Goal: Task Accomplishment & Management: Manage account settings

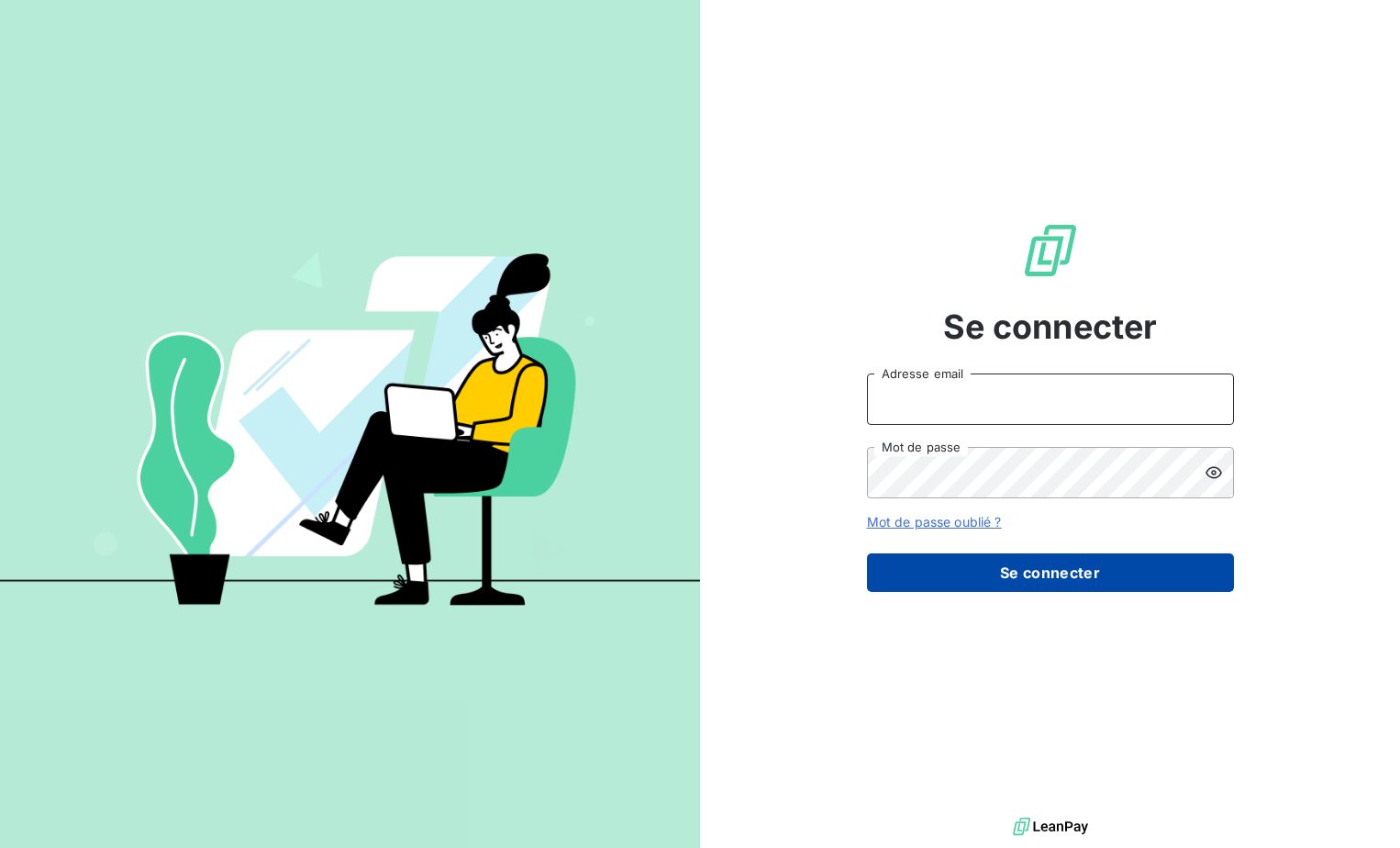
type input "[EMAIL_ADDRESS][DOMAIN_NAME]"
click at [1065, 578] on button "Se connecter" at bounding box center [1050, 573] width 367 height 39
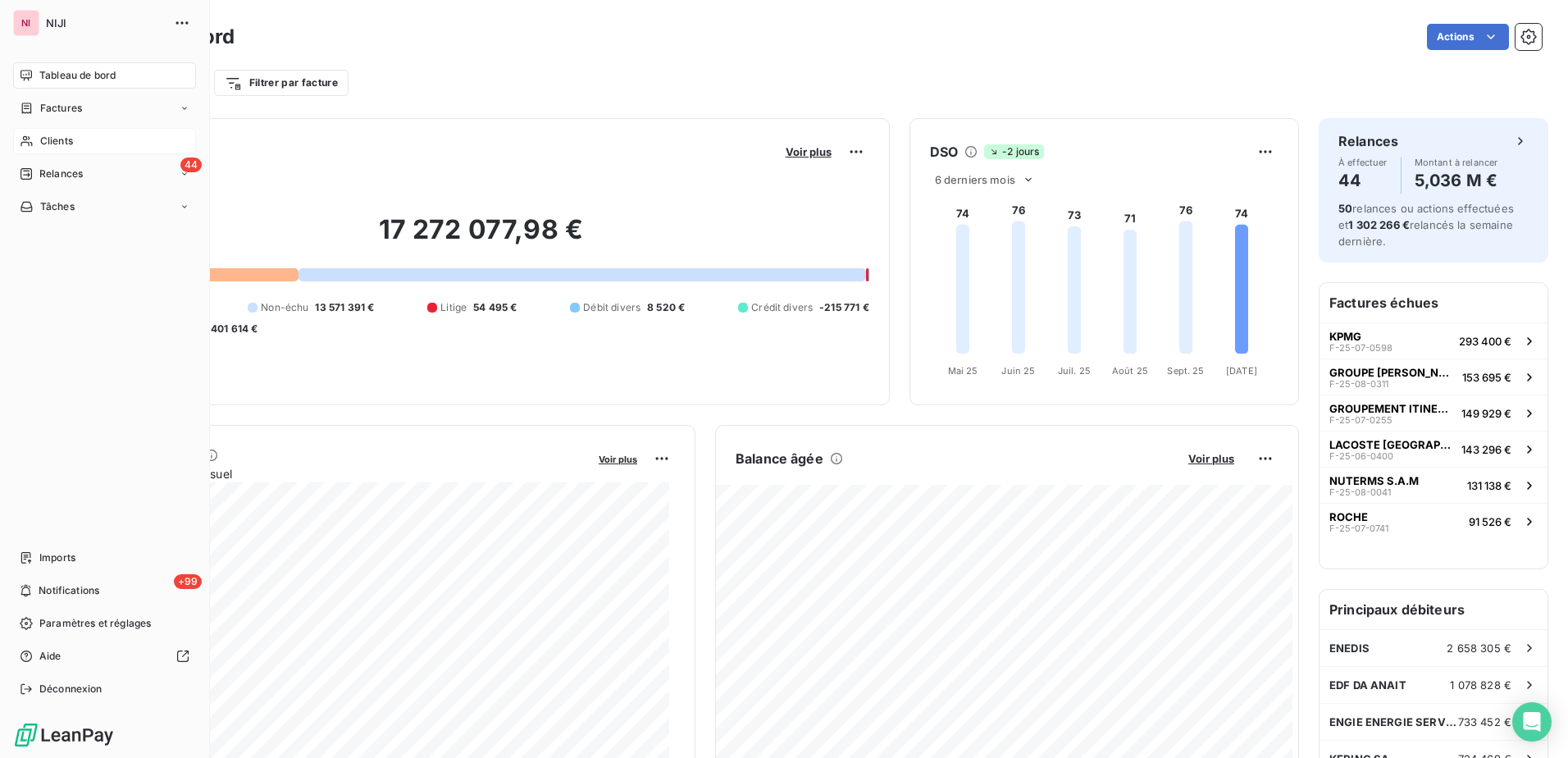
click at [66, 145] on span "Clients" at bounding box center [57, 140] width 33 height 15
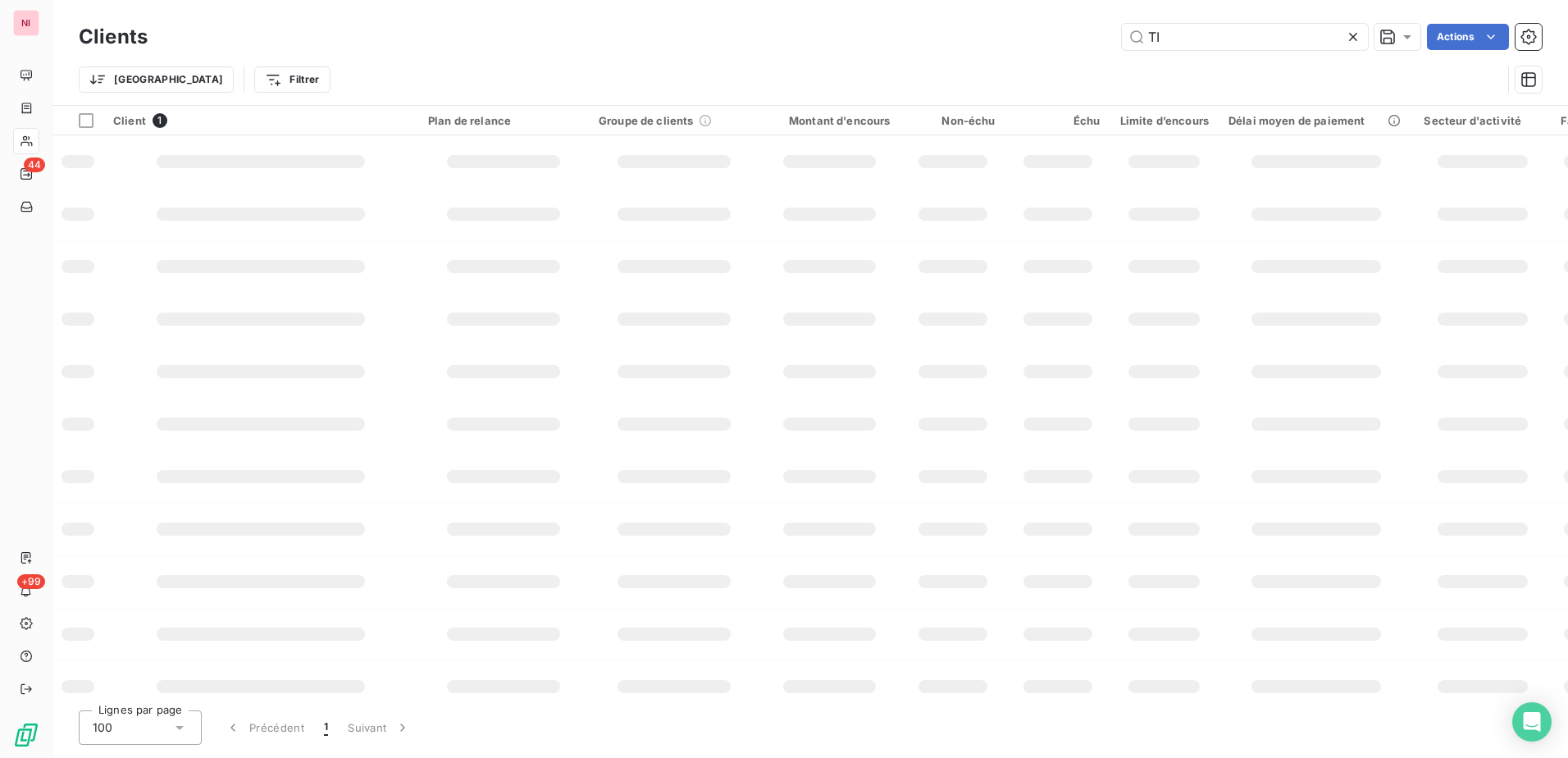
type input "T"
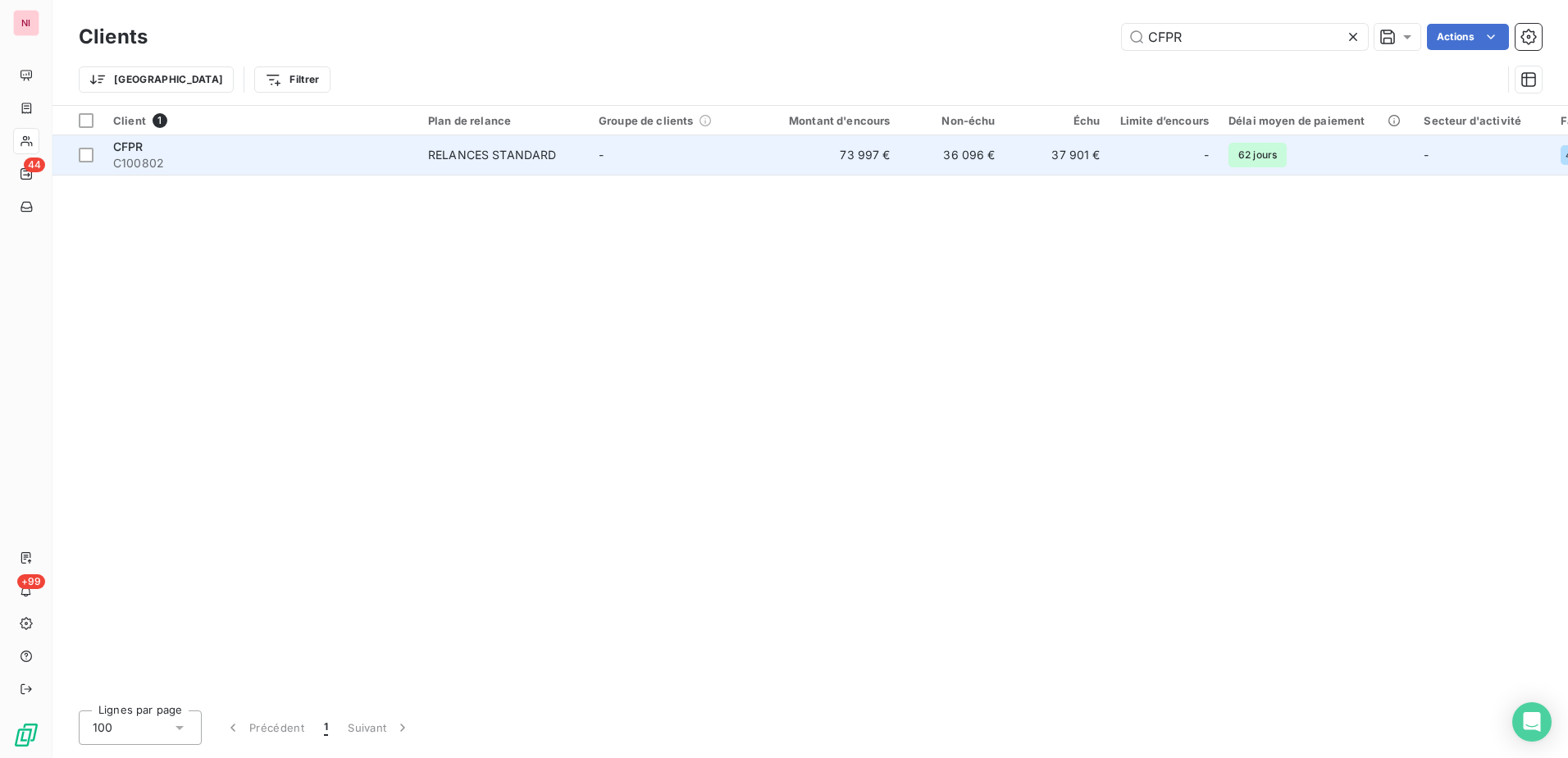
type input "CFPR"
click at [122, 155] on span "C100802" at bounding box center [261, 163] width 295 height 16
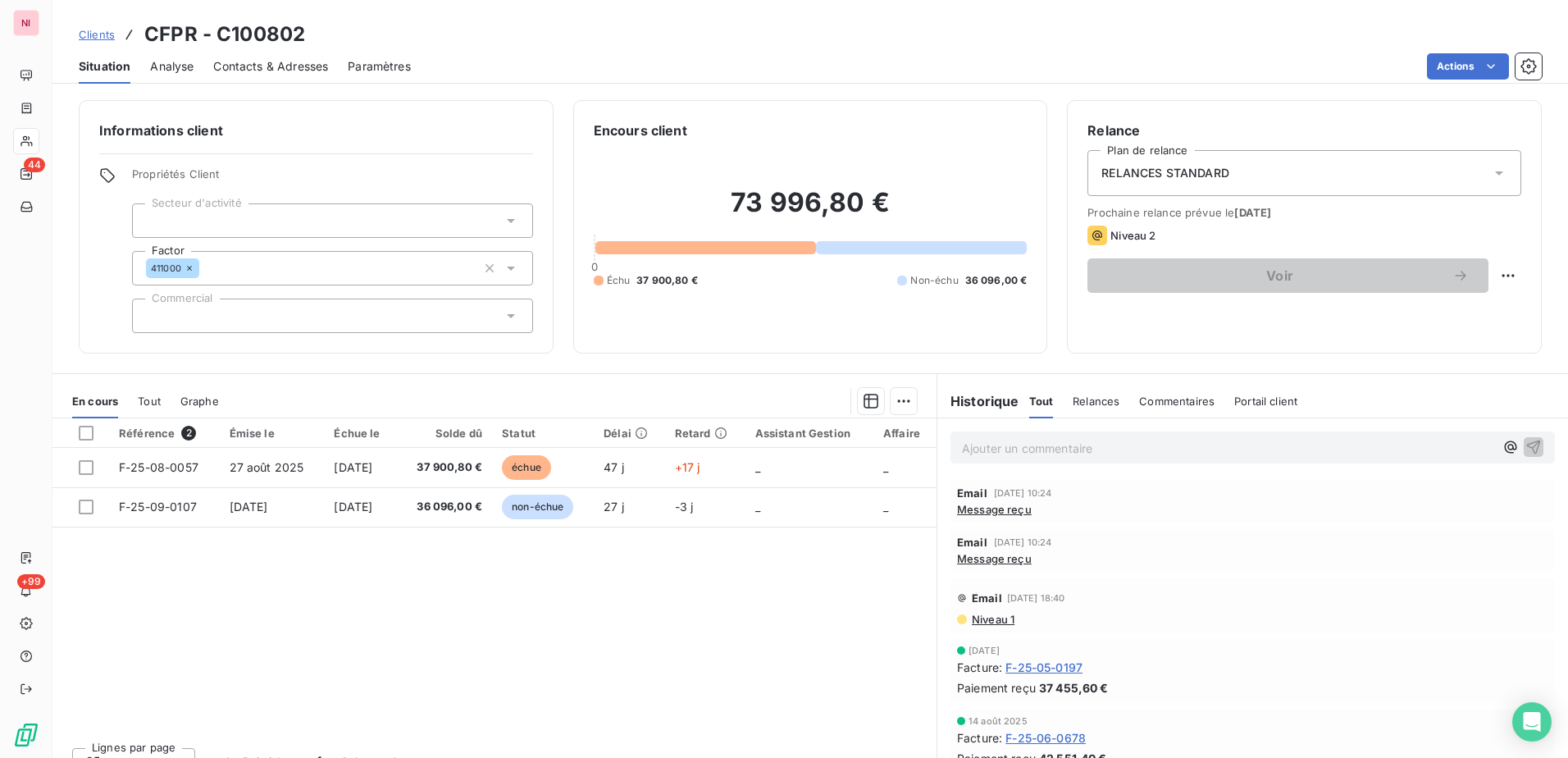
click at [245, 60] on span "Contacts & Adresses" at bounding box center [271, 66] width 115 height 16
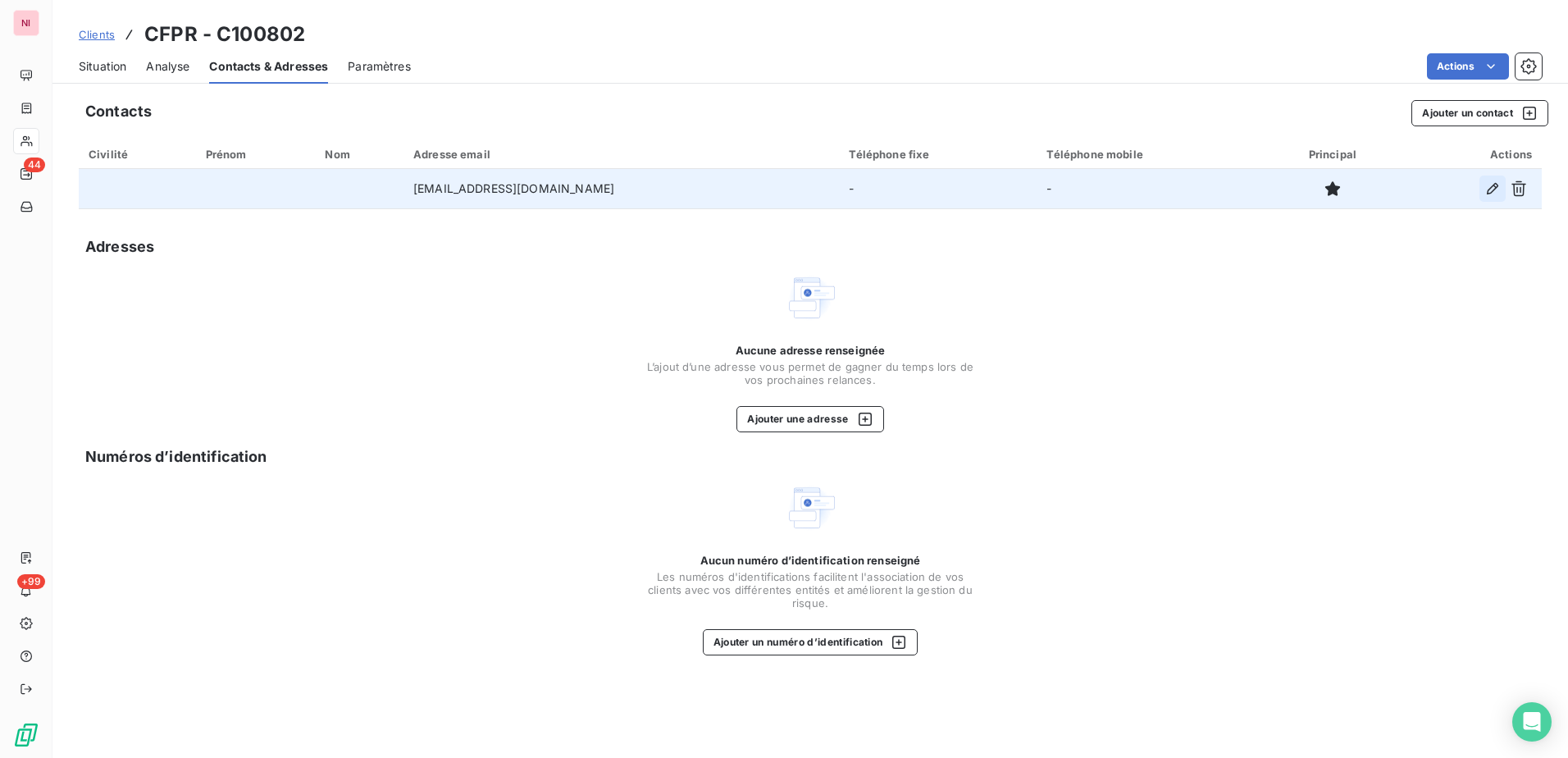
click at [1251, 186] on icon "button" at bounding box center [1492, 188] width 11 height 11
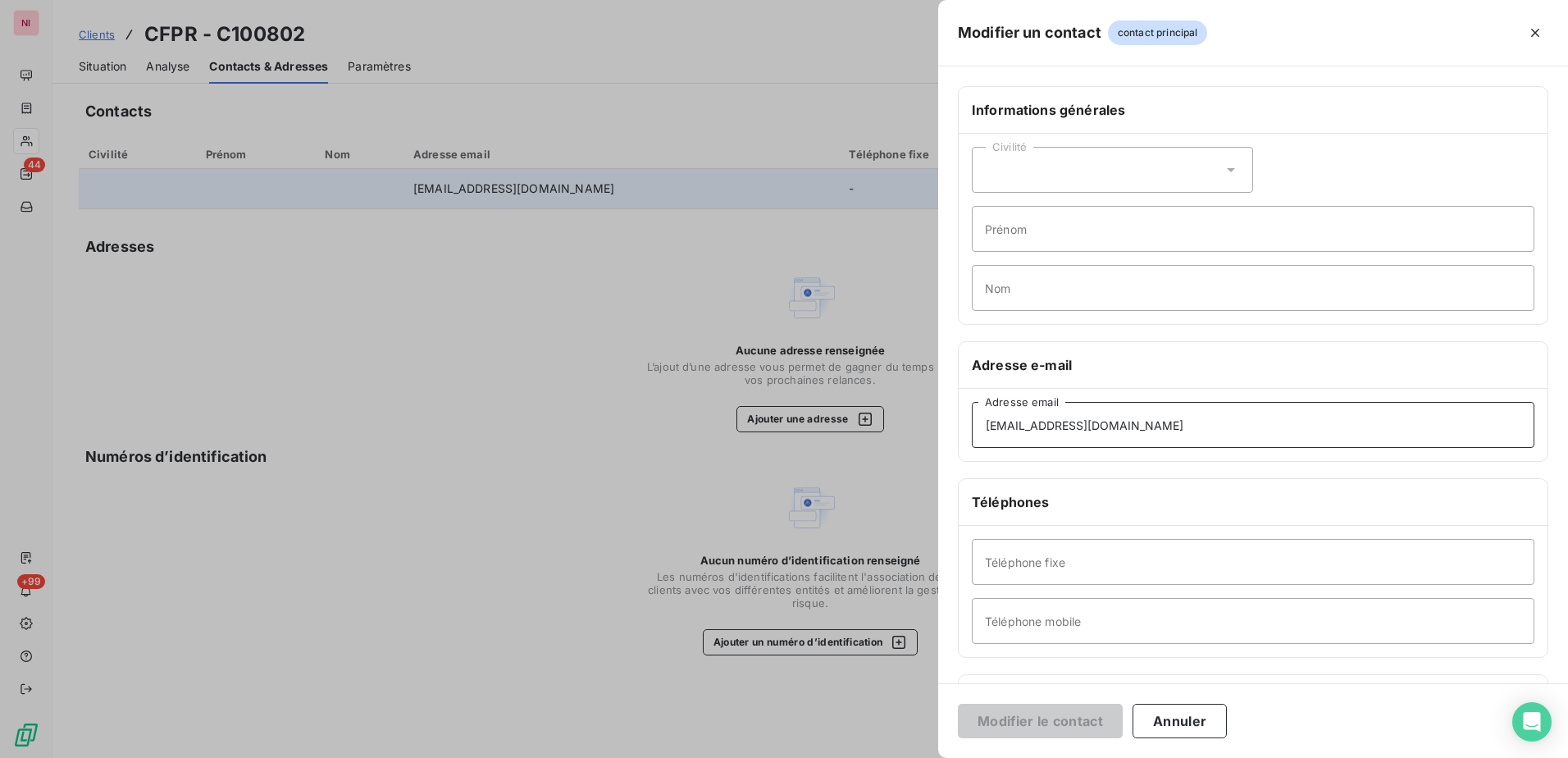
click at [1190, 424] on input "[EMAIL_ADDRESS][DOMAIN_NAME]" at bounding box center [1253, 424] width 563 height 46
drag, startPoint x: 1184, startPoint y: 427, endPoint x: 844, endPoint y: 436, distance: 340.1
click at [844, 757] on div "Modifier un contact contact principal Informations générales Civilité Prénom No…" at bounding box center [784, 758] width 1568 height 0
paste input "holding@roullier"
type input "[EMAIL_ADDRESS][DOMAIN_NAME]"
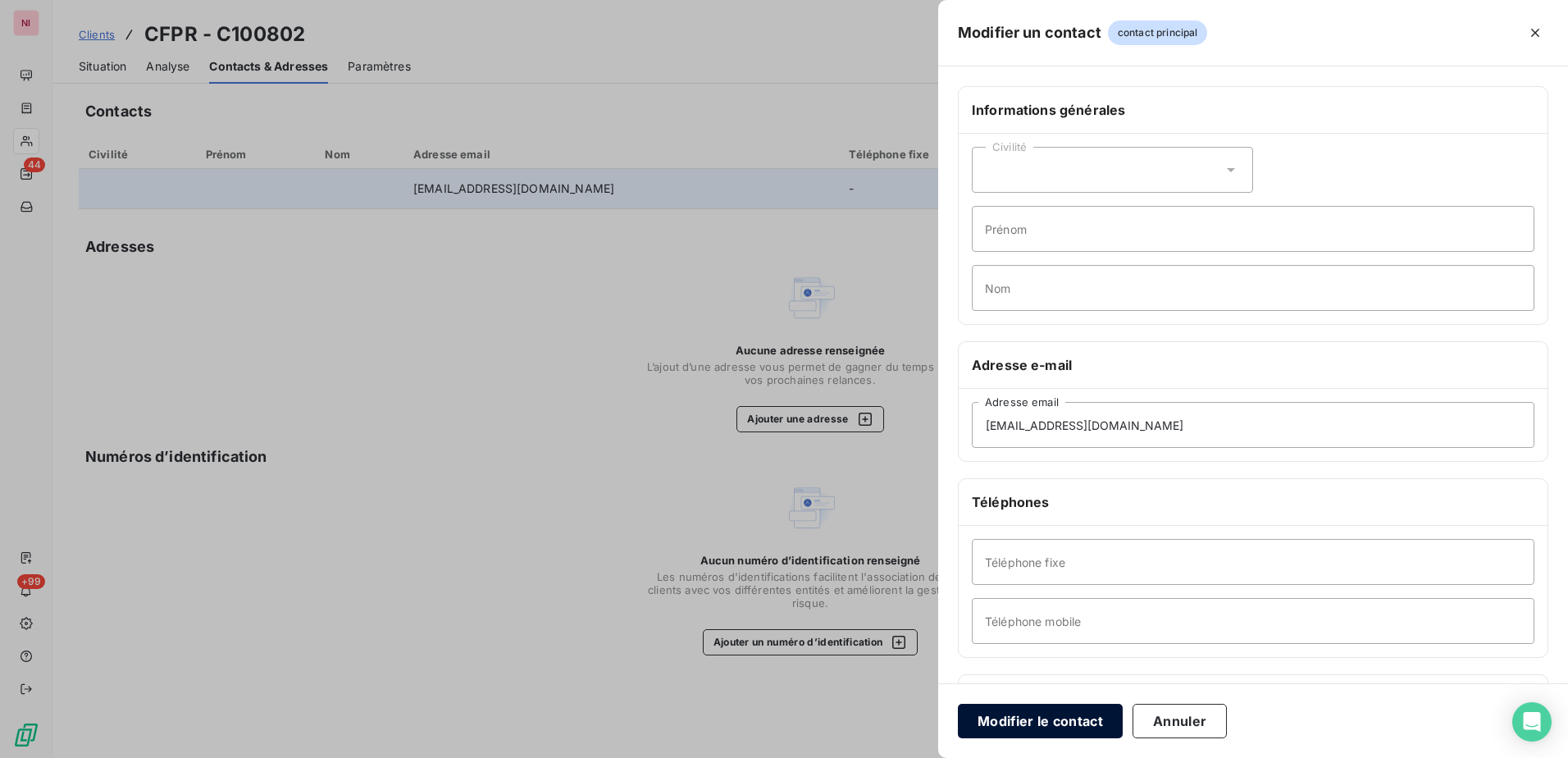
click at [1009, 724] on button "Modifier le contact" at bounding box center [1041, 721] width 165 height 34
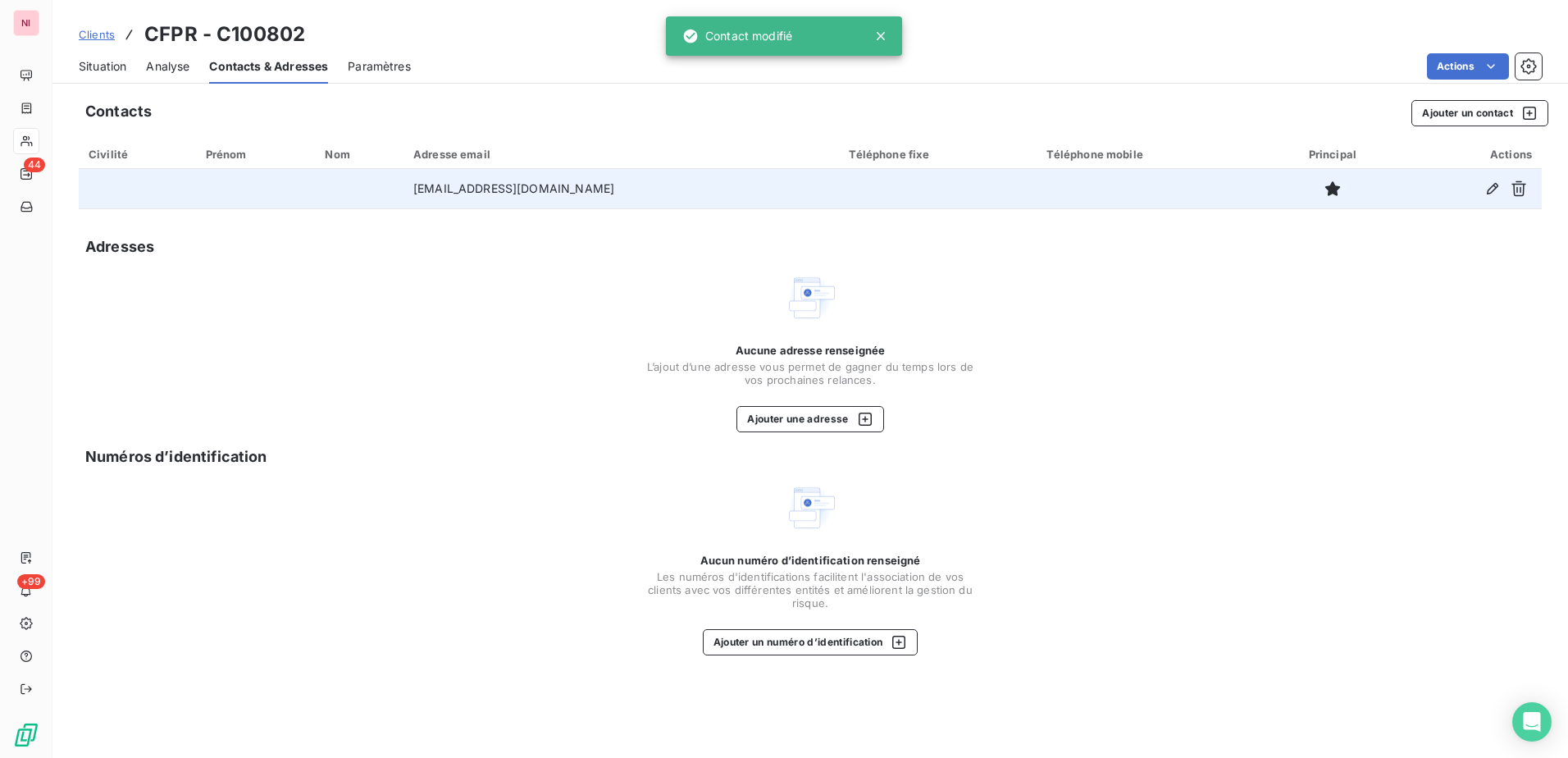
click at [574, 330] on div "Aucune adresse renseignée L’ajout d’une adresse vous permet de gagner du temps …" at bounding box center [810, 352] width 1463 height 161
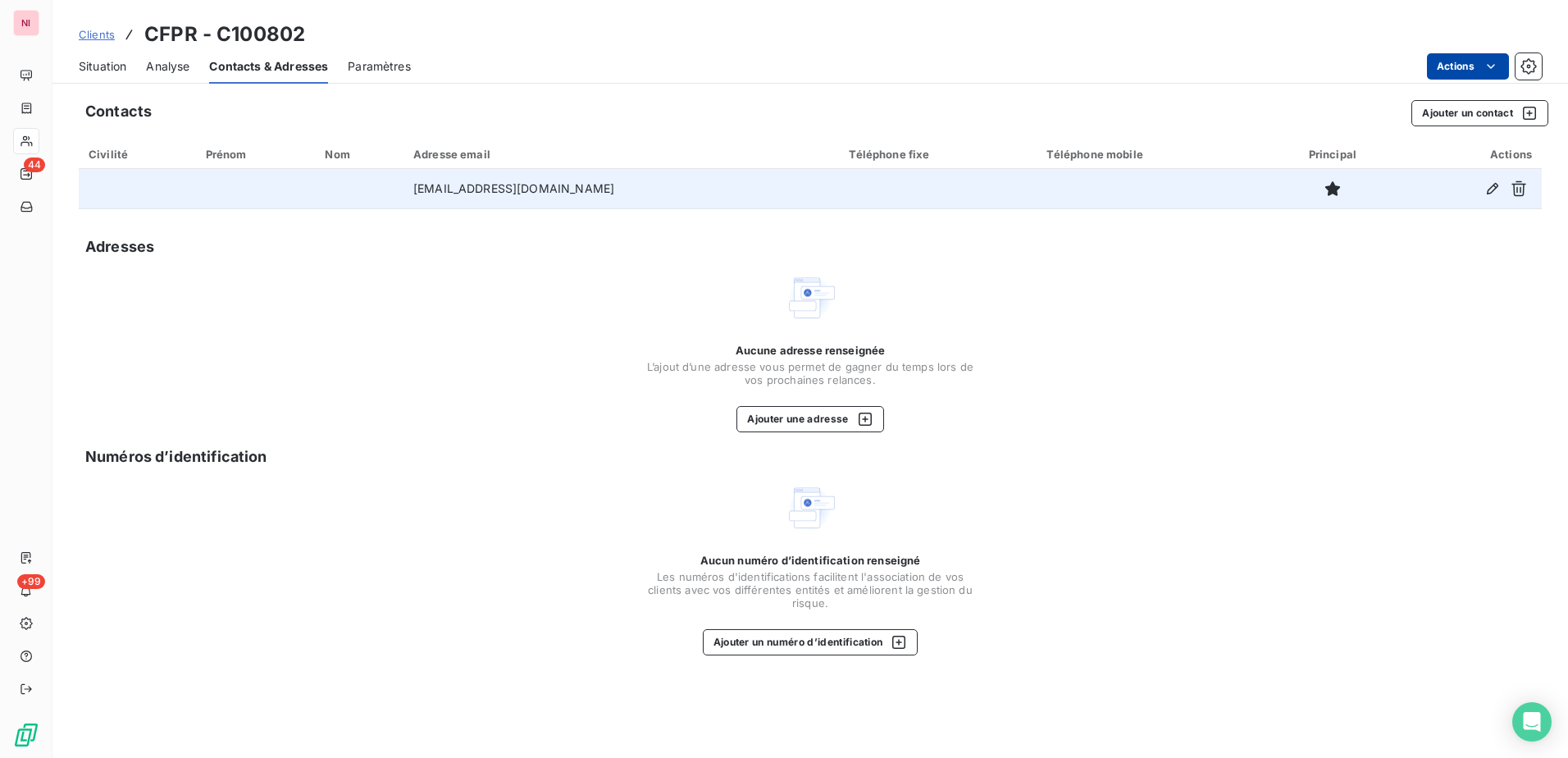
click at [1251, 66] on html "NI 44 +99 Clients CFPR - C100802 Situation Analyse Contacts & Adresses Paramètr…" at bounding box center [784, 379] width 1568 height 758
click at [284, 263] on html "NI 44 +99 Clients CFPR - C100802 Situation Analyse Contacts & Adresses Paramètr…" at bounding box center [784, 379] width 1568 height 758
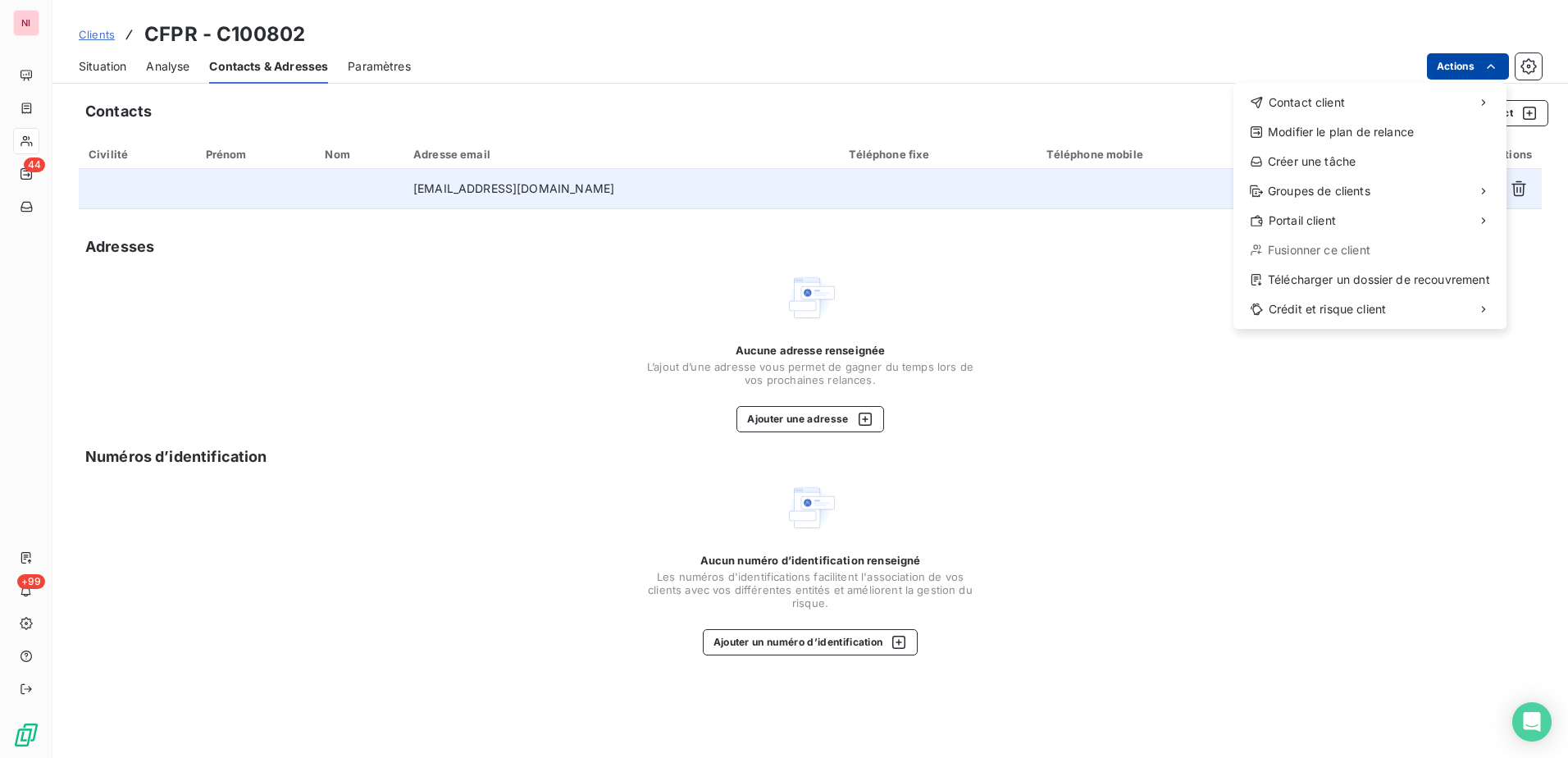
click at [1251, 62] on html "NI 44 +99 Clients CFPR - C100802 Situation Analyse Contacts & Adresses Paramètr…" at bounding box center [784, 379] width 1568 height 758
click at [1116, 312] on html "NI 44 +99 Clients CFPR - C100802 Situation Analyse Contacts & Adresses Paramètr…" at bounding box center [784, 379] width 1568 height 758
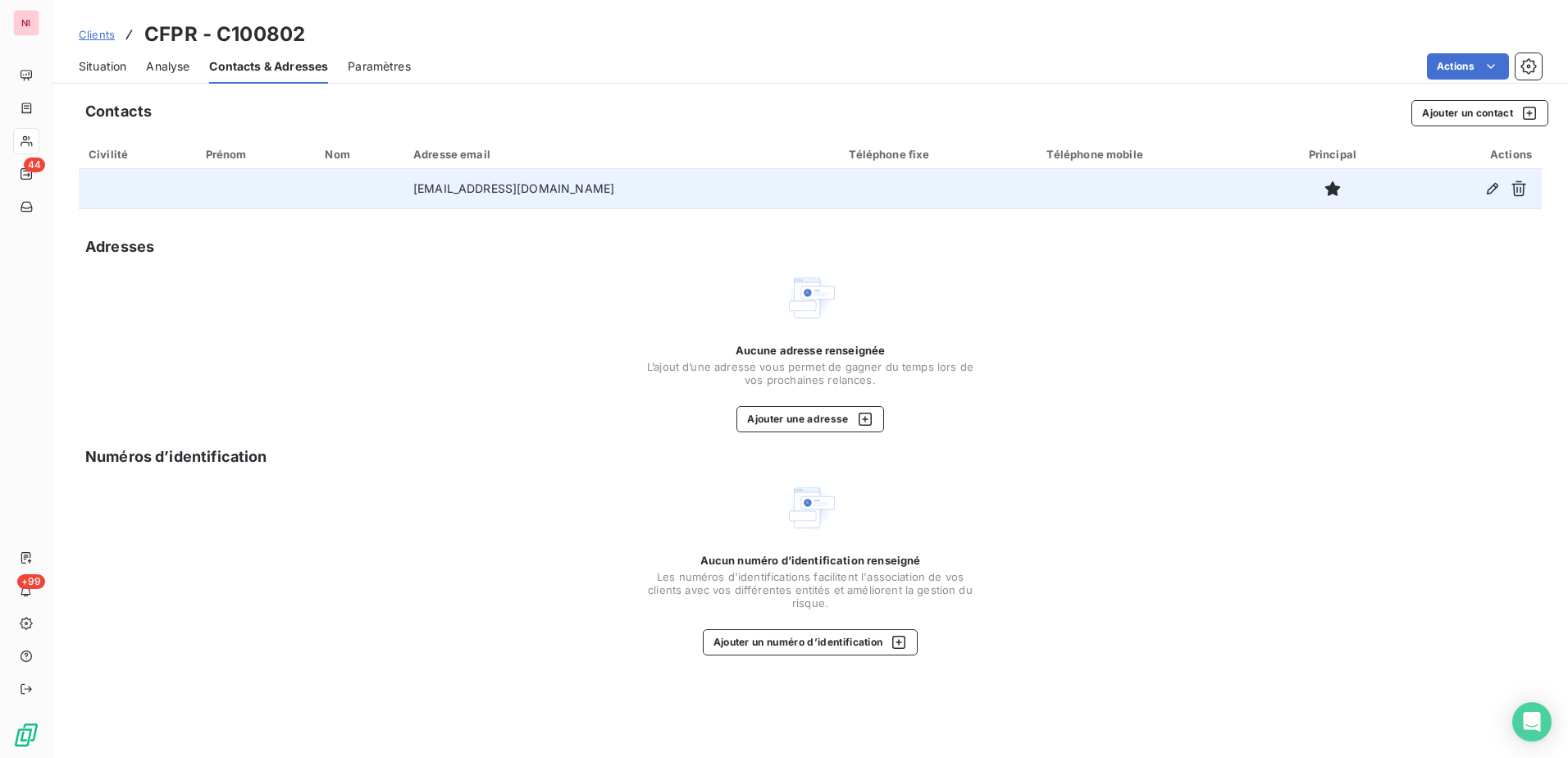
click at [101, 59] on span "Situation" at bounding box center [102, 66] width 47 height 16
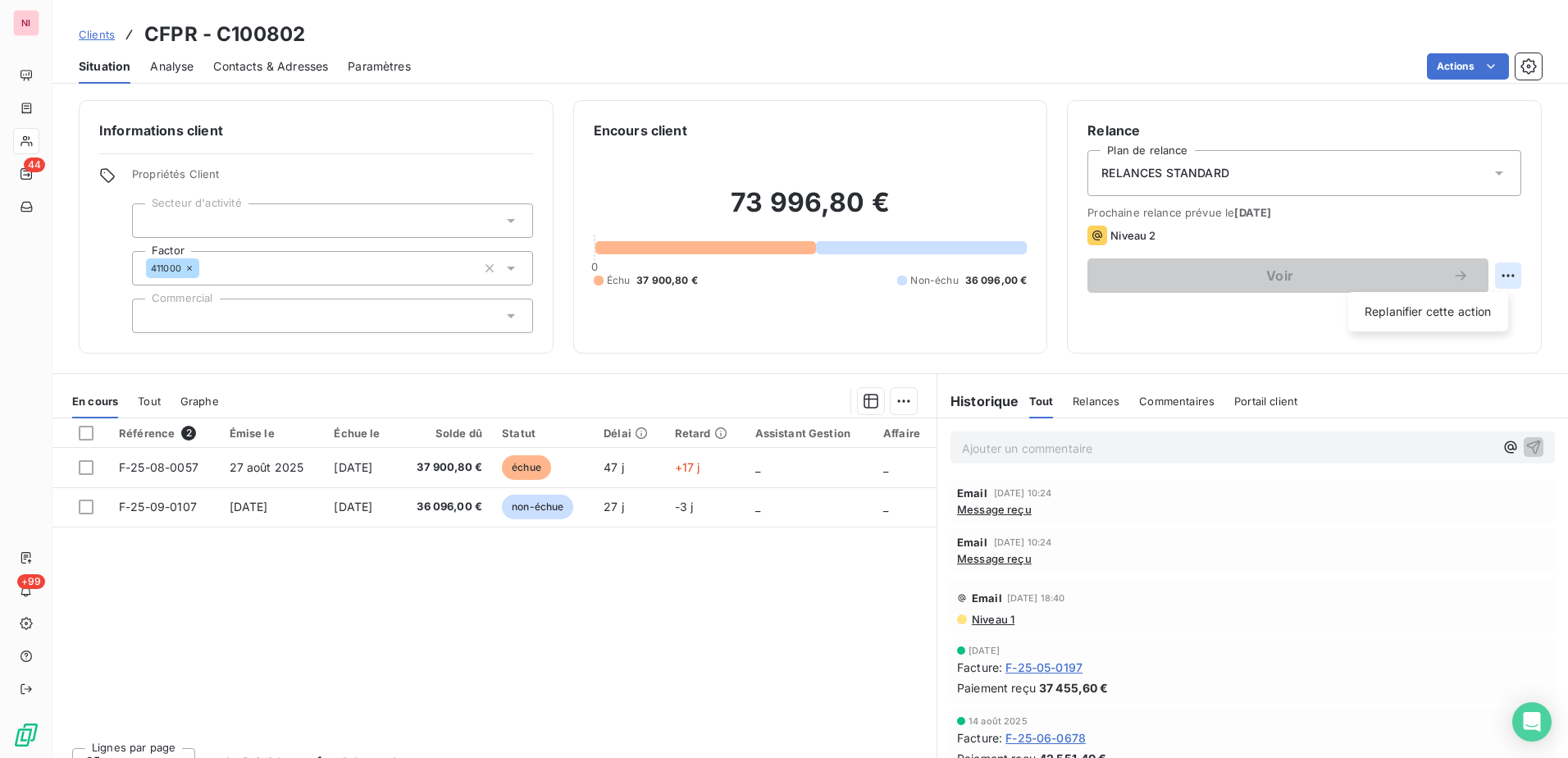
click at [1251, 274] on html "NI 44 +99 Clients CFPR - C100802 Situation Analyse Contacts & Adresses Paramètr…" at bounding box center [784, 379] width 1568 height 758
click at [1251, 307] on div "Replanifier cette action" at bounding box center [1428, 311] width 147 height 27
select select "9"
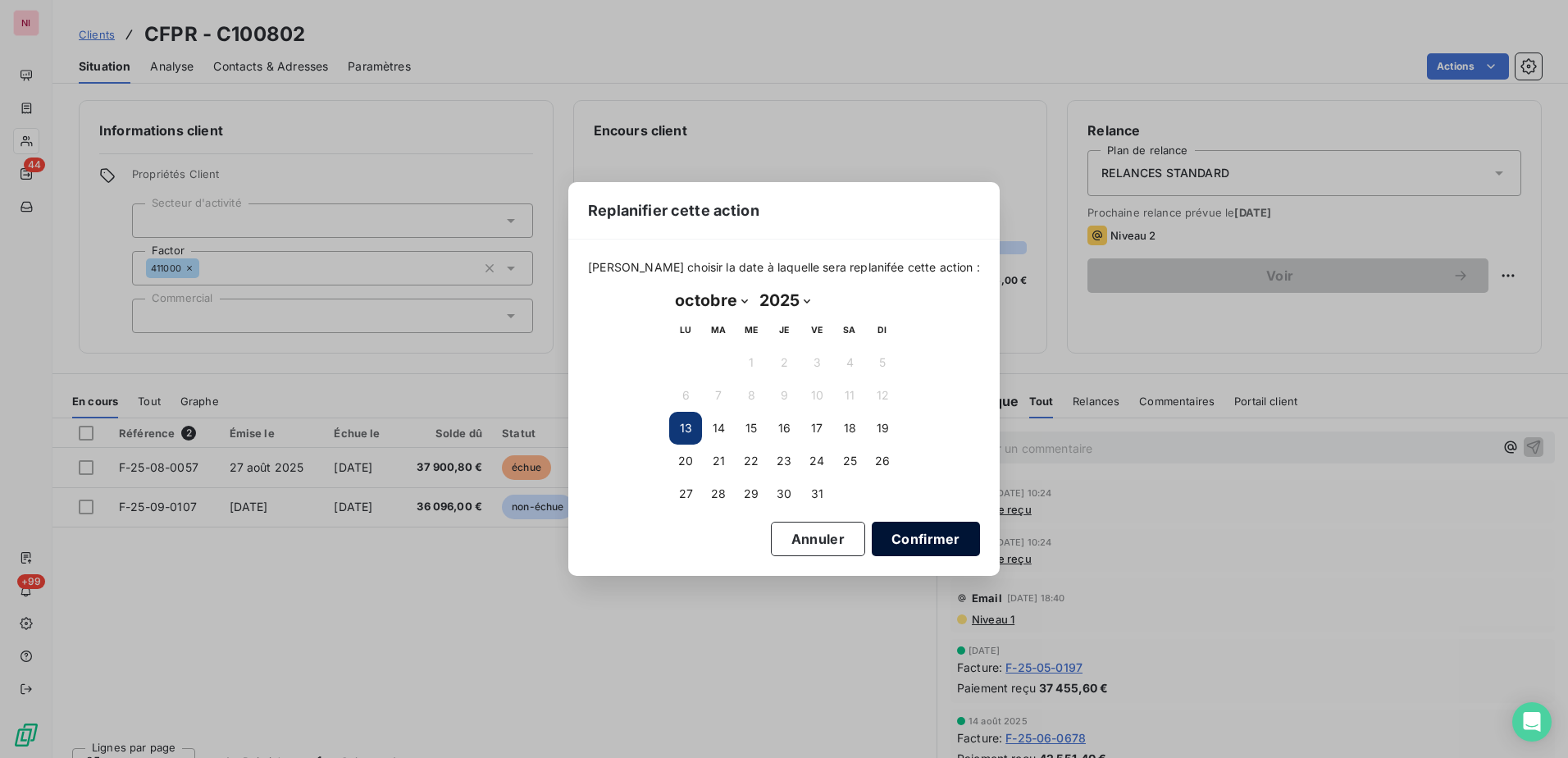
click at [920, 540] on button "Confirmer" at bounding box center [926, 539] width 108 height 34
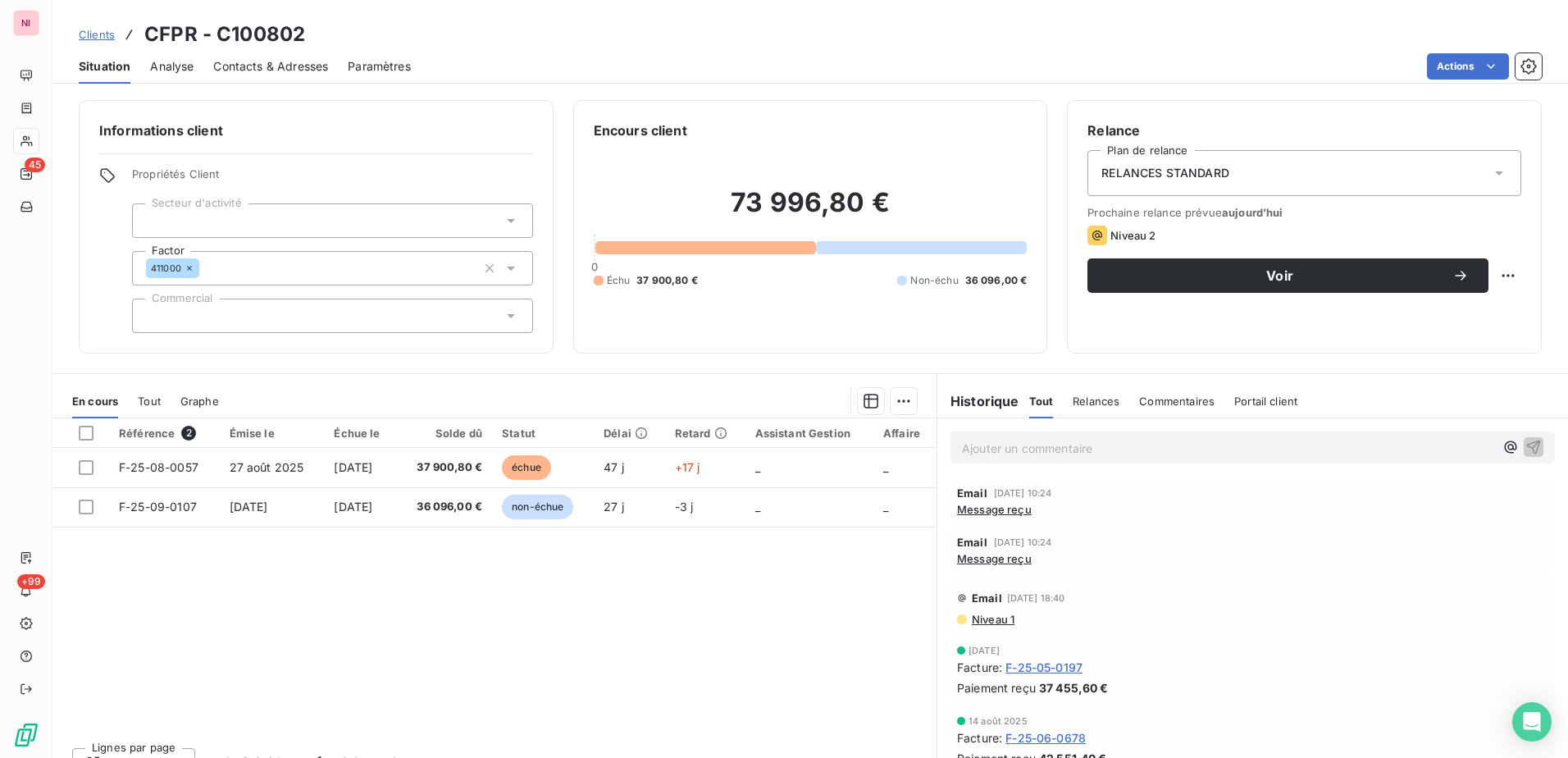
click at [1114, 239] on span "Niveau 2" at bounding box center [1133, 235] width 45 height 13
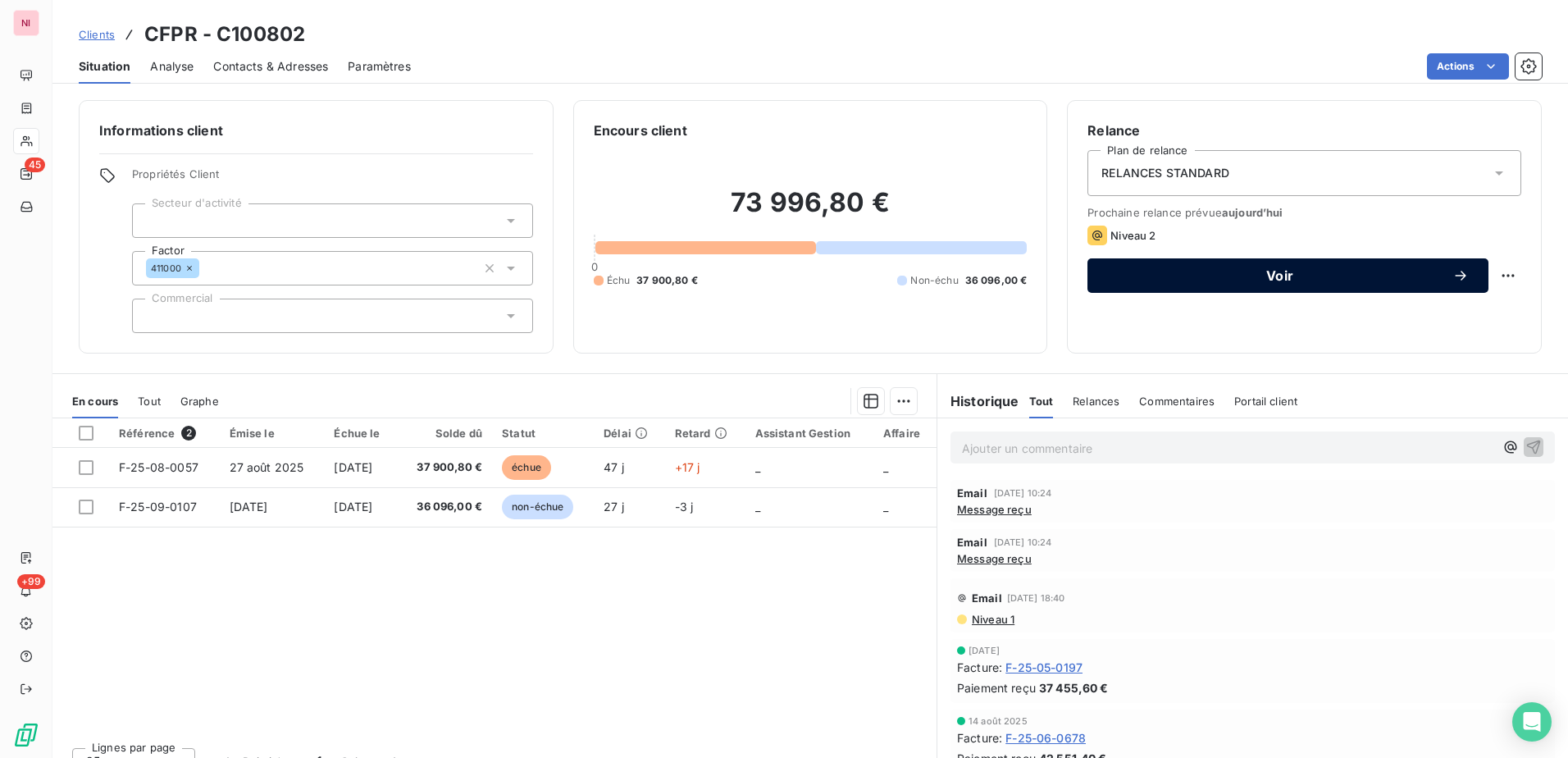
click at [1251, 266] on button "Voir" at bounding box center [1288, 275] width 401 height 34
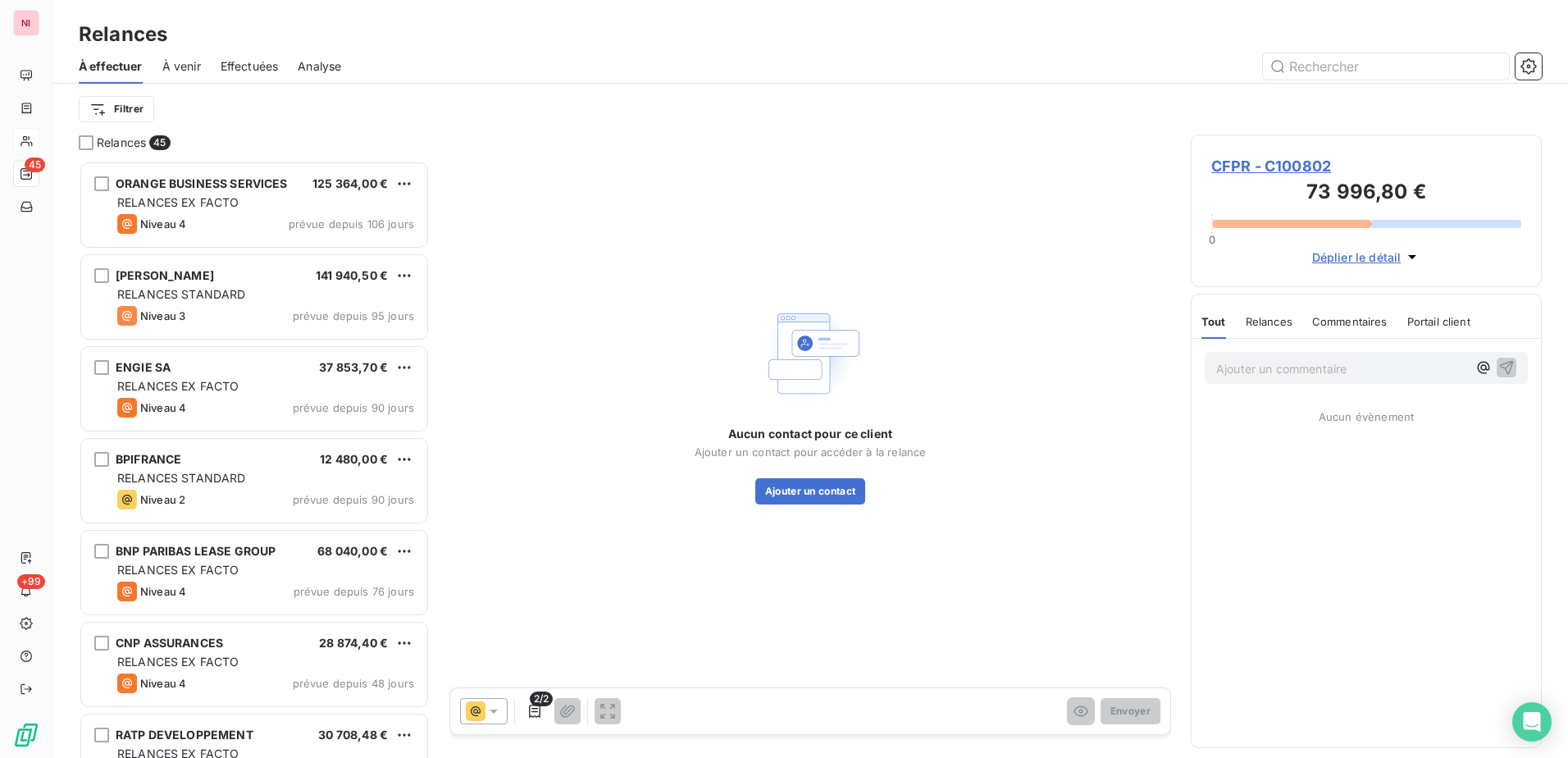
scroll to position [585, 339]
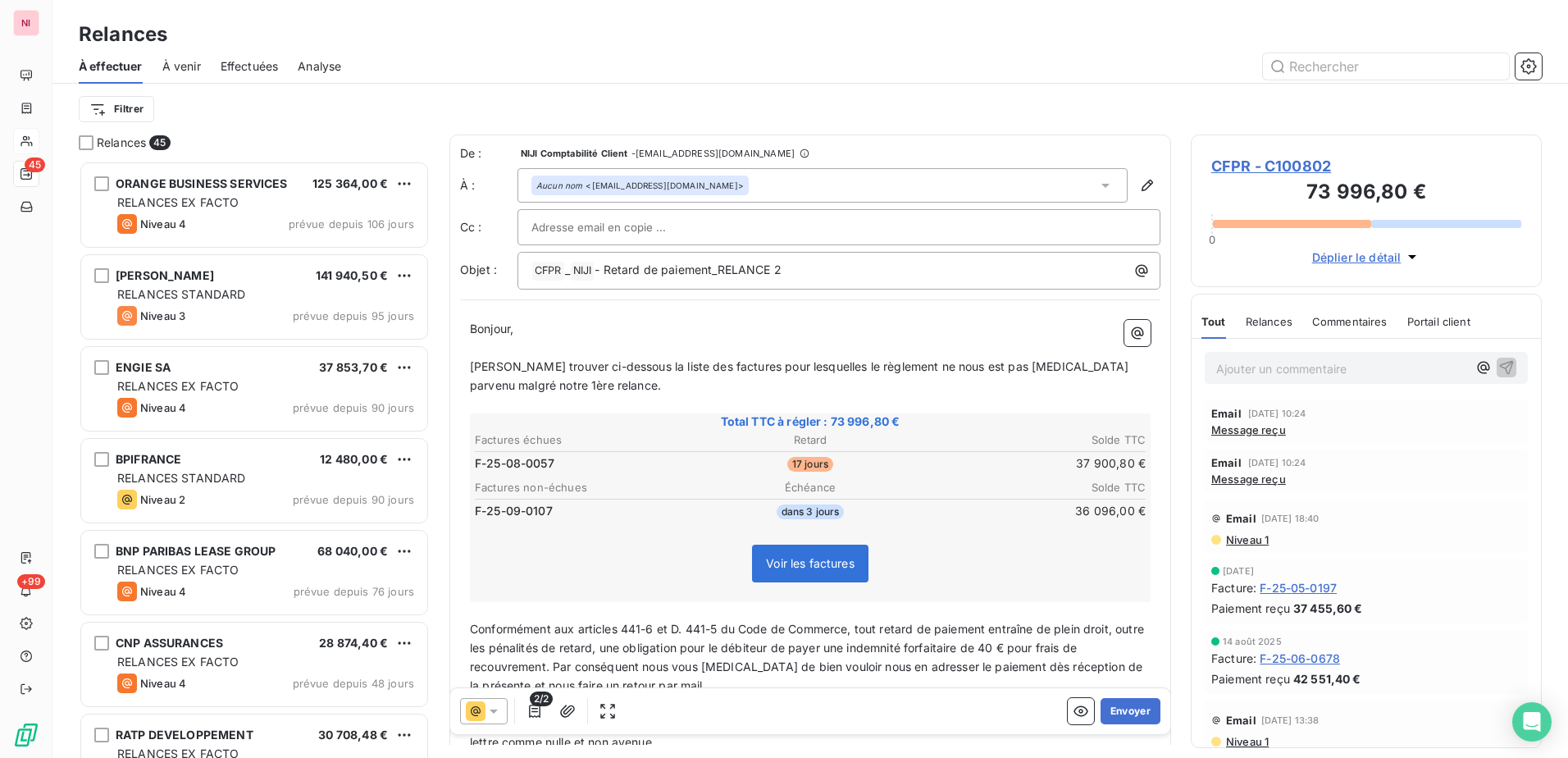
click at [583, 231] on input "text" at bounding box center [619, 227] width 176 height 25
paste input "[EMAIL_ADDRESS][DOMAIN_NAME]"
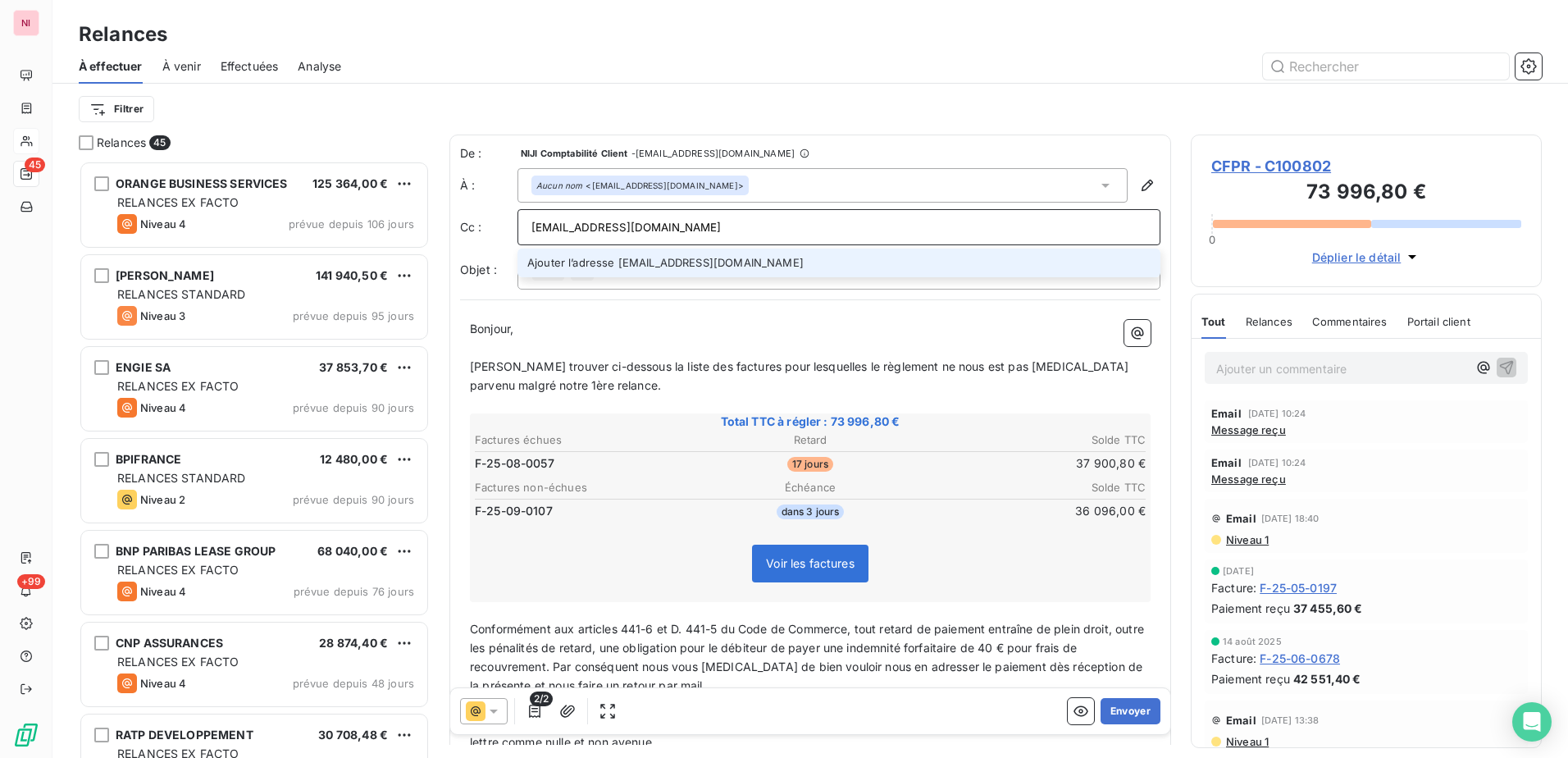
type input "[EMAIL_ADDRESS][DOMAIN_NAME]"
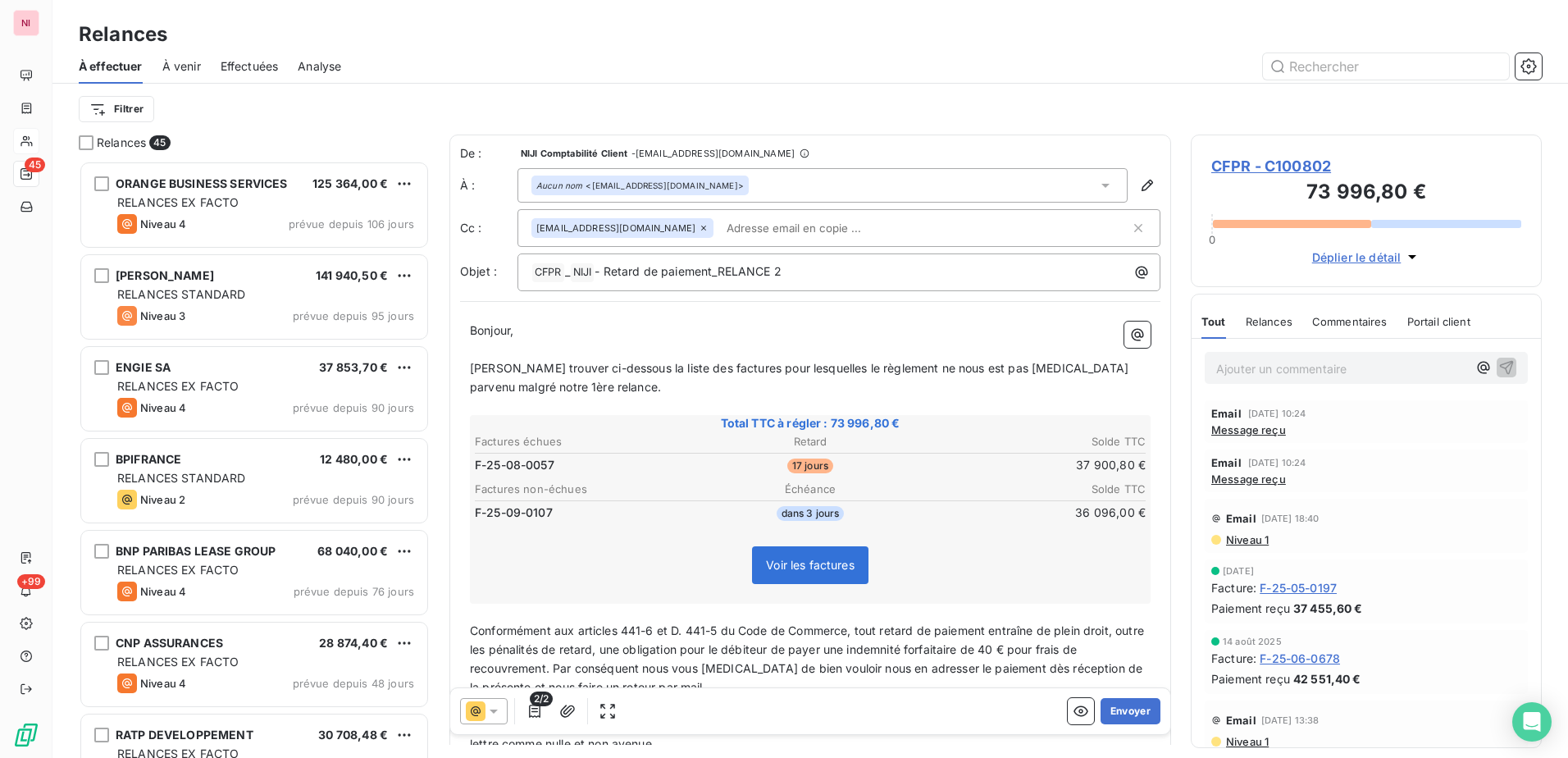
click at [605, 309] on div "De : NIJI Comptabilité Client - [EMAIL_ADDRESS][DOMAIN_NAME] À : Aucun nom <[EM…" at bounding box center [810, 525] width 722 height 782
click at [816, 272] on p "﻿ CFPR ﻿ _ NIJI ﻿ - Retard de paiement_RELANCE 2" at bounding box center [843, 272] width 624 height 20
click at [495, 709] on icon at bounding box center [494, 711] width 16 height 16
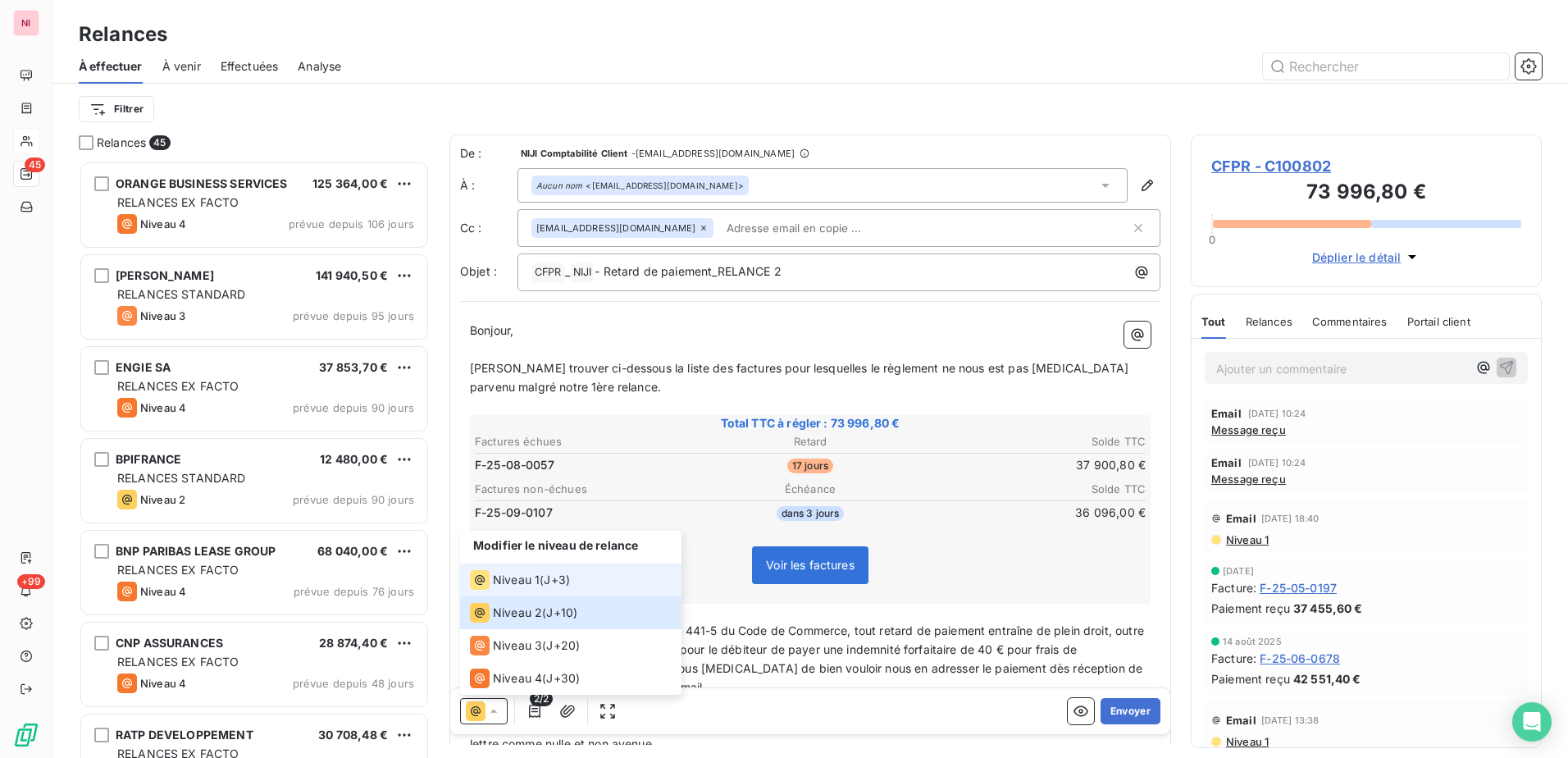
click at [507, 578] on span "Niveau 1" at bounding box center [516, 580] width 46 height 16
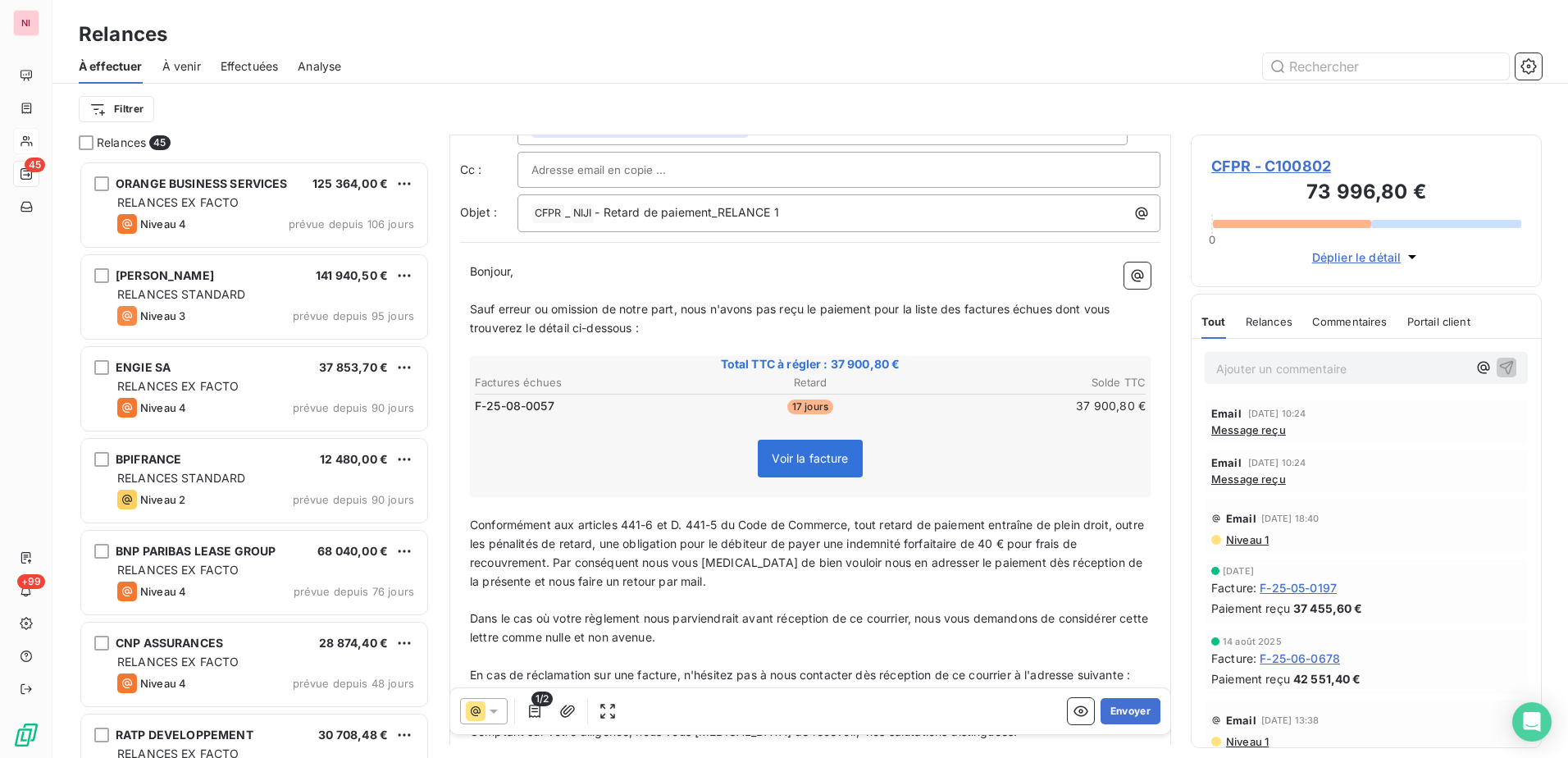
scroll to position [83, 0]
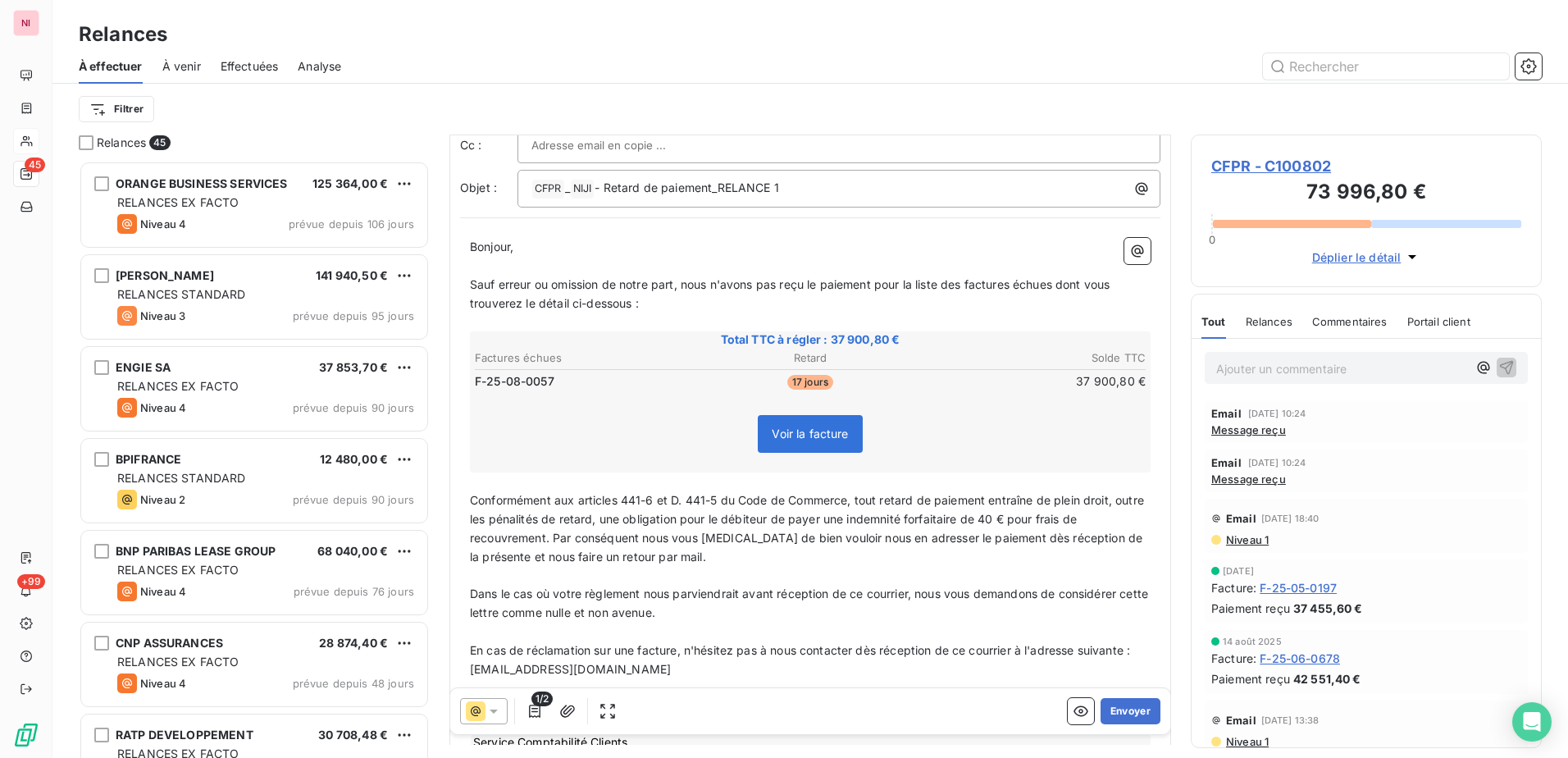
click at [496, 709] on icon at bounding box center [494, 711] width 16 height 16
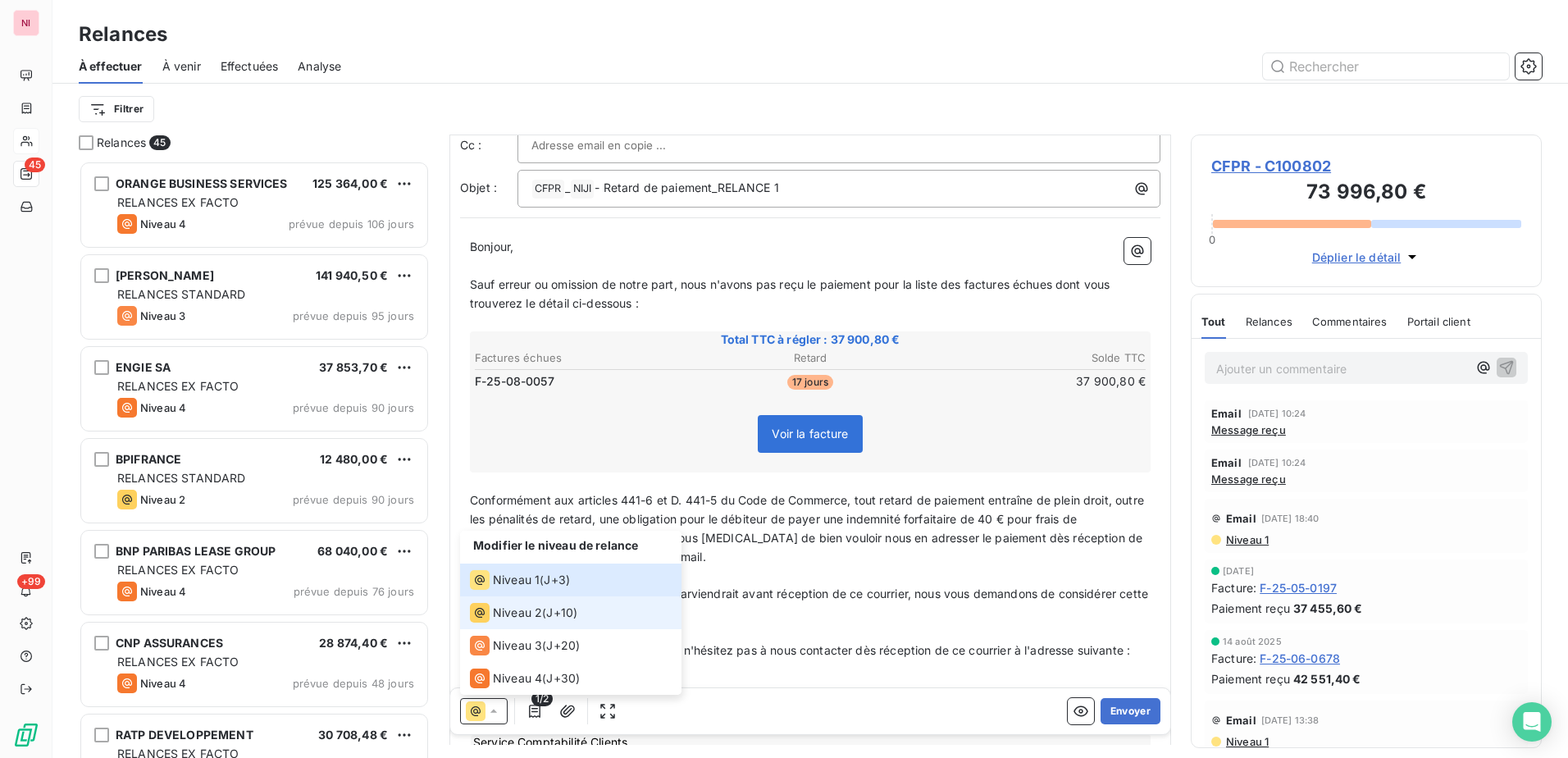
click at [519, 607] on span "Niveau 2" at bounding box center [517, 613] width 49 height 16
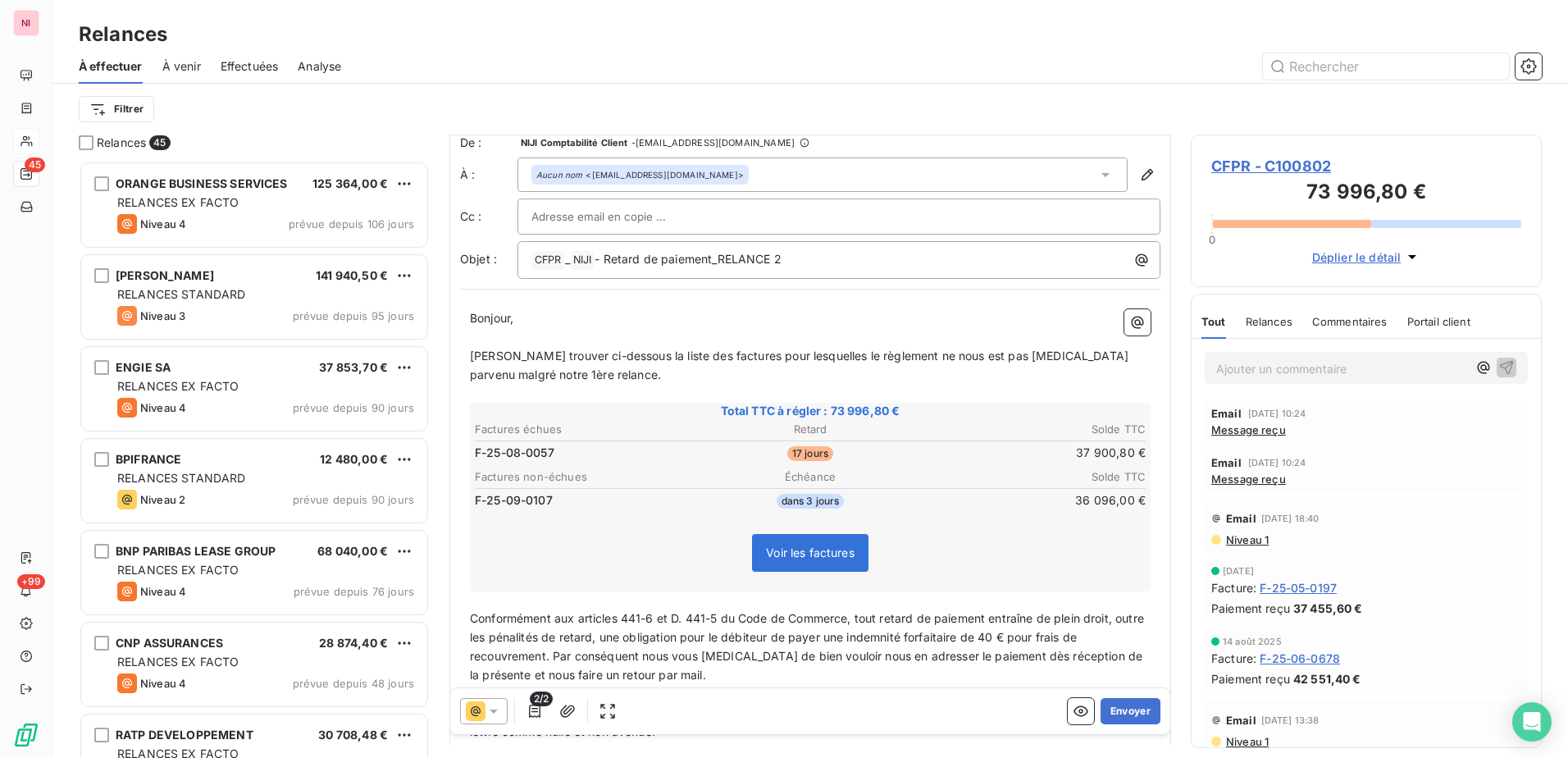
scroll to position [0, 0]
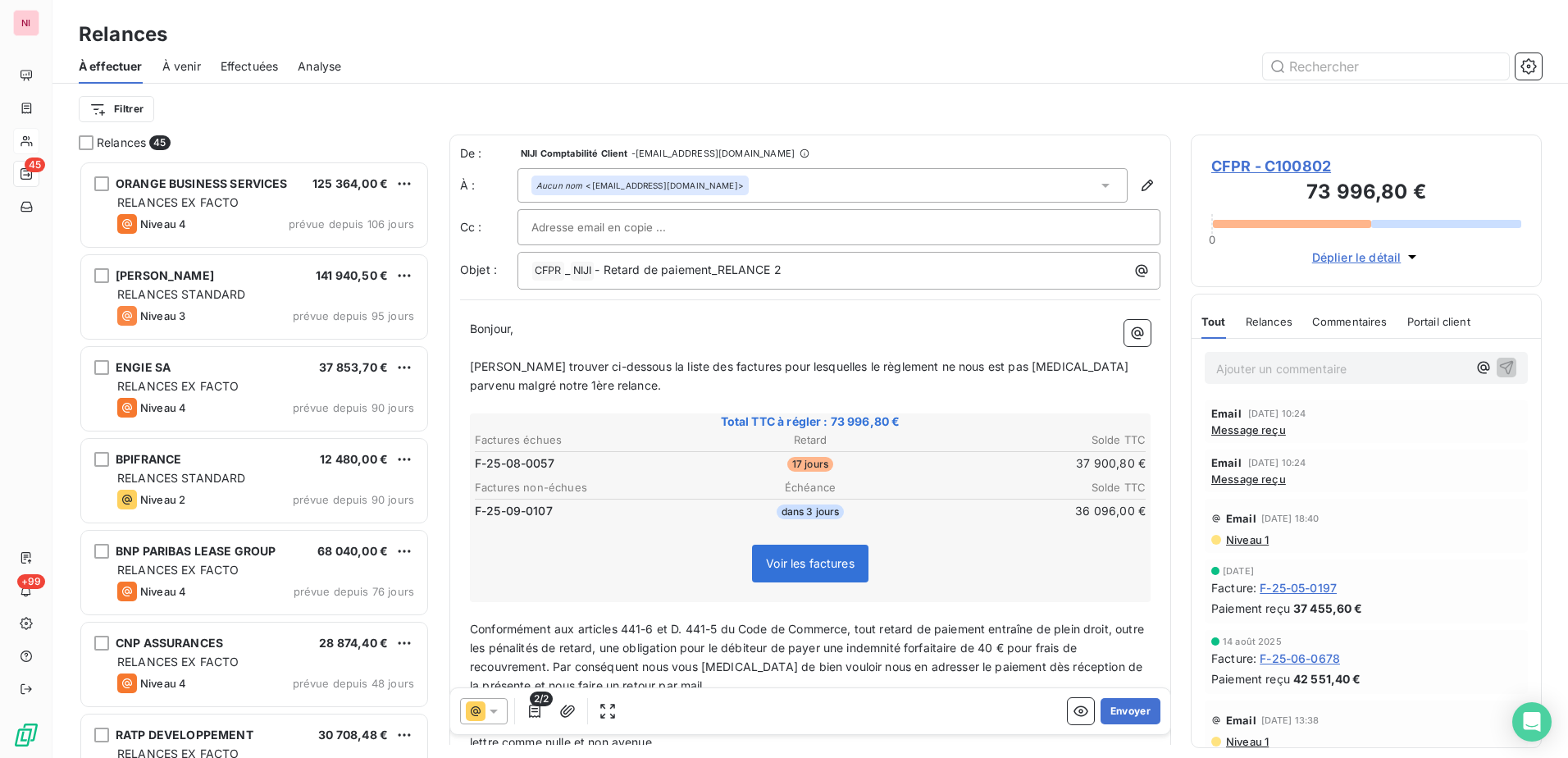
click at [501, 717] on icon at bounding box center [494, 711] width 16 height 16
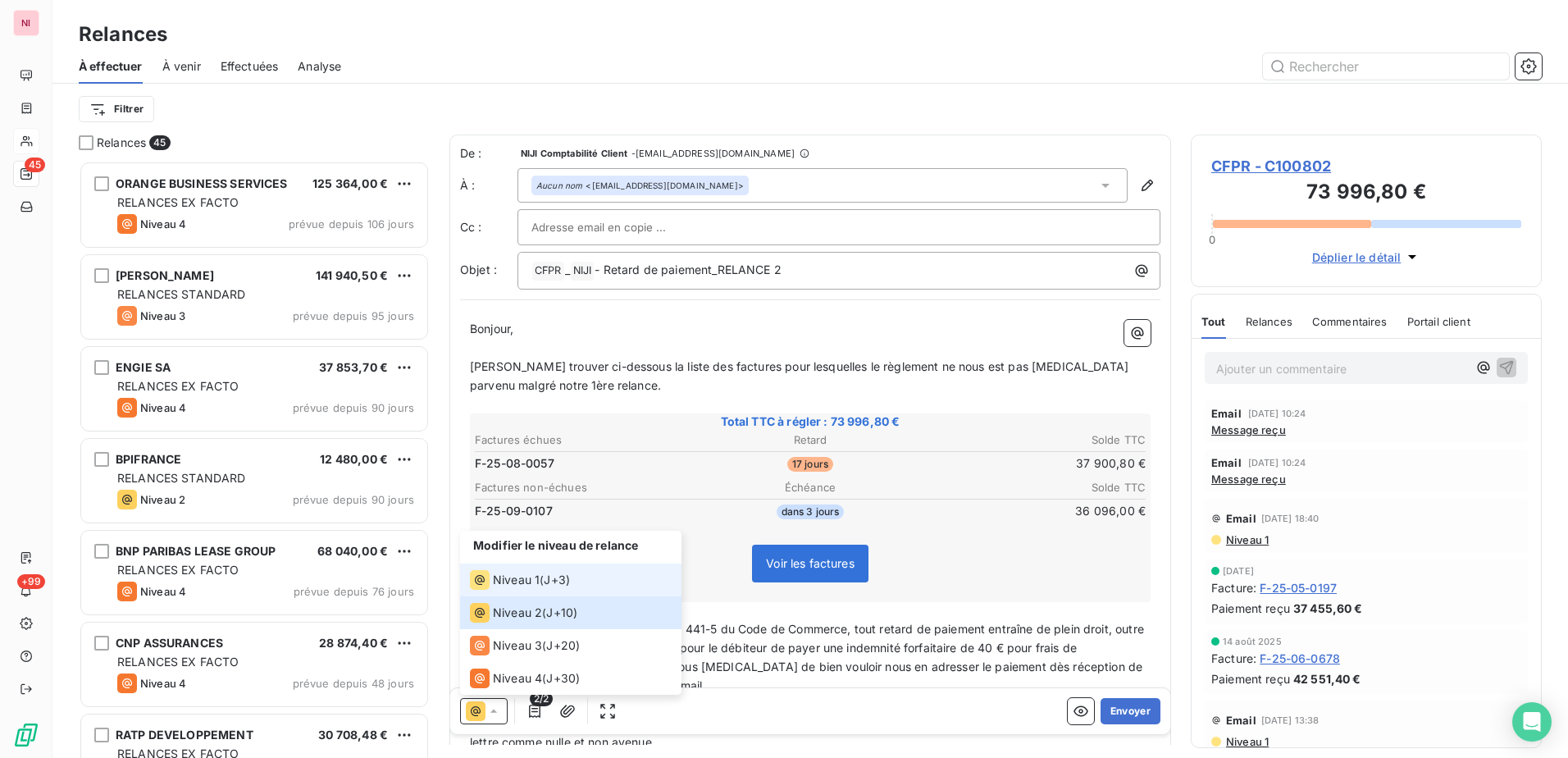
click at [523, 581] on span "Niveau 1" at bounding box center [516, 580] width 46 height 16
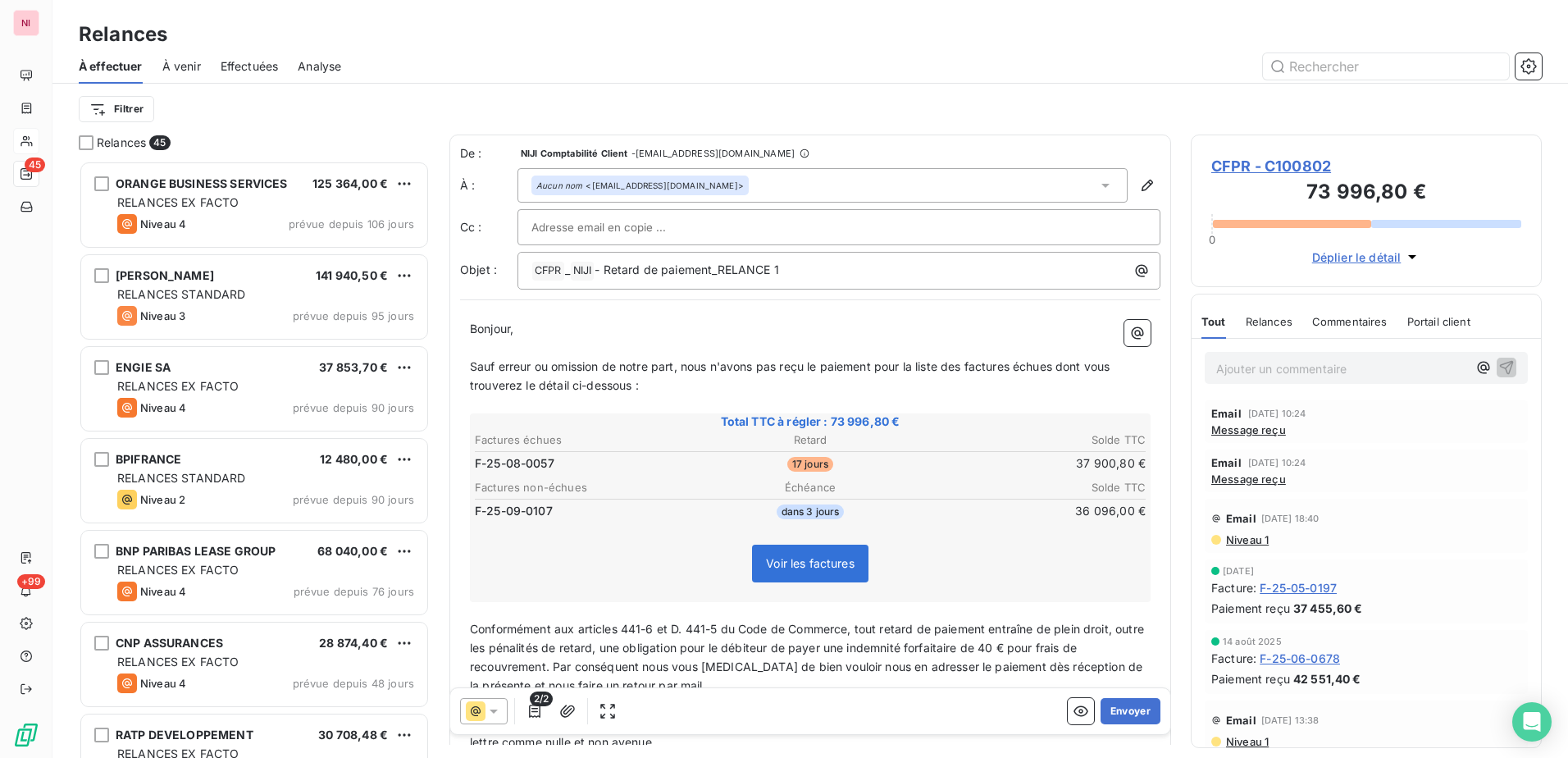
click at [570, 230] on input "text" at bounding box center [619, 227] width 176 height 25
paste input "[EMAIL_ADDRESS][DOMAIN_NAME]"
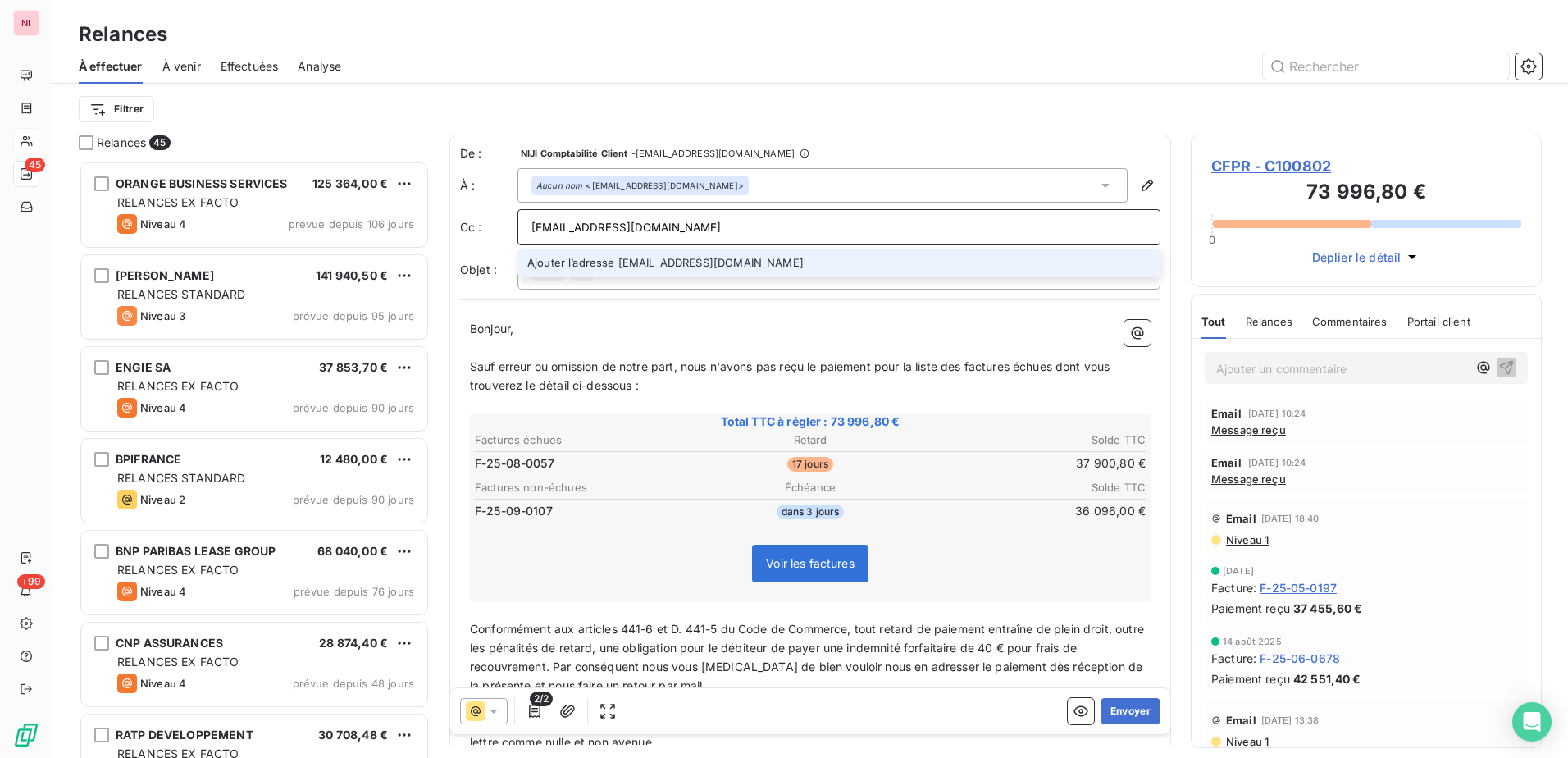
type input "[EMAIL_ADDRESS][DOMAIN_NAME]"
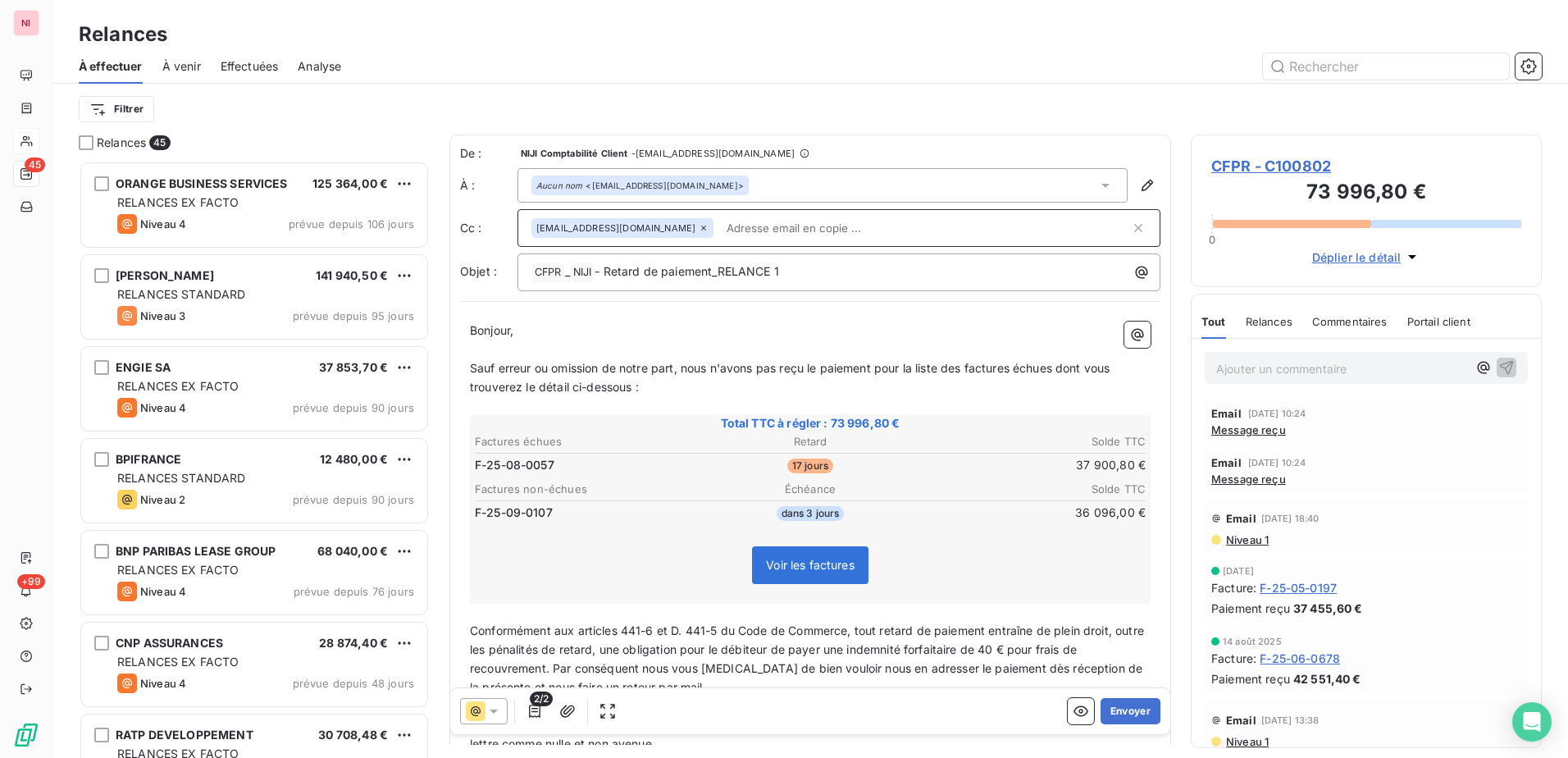
click at [640, 352] on p "﻿" at bounding box center [810, 350] width 681 height 19
drag, startPoint x: 1117, startPoint y: 704, endPoint x: 668, endPoint y: 571, distance: 468.3
click at [669, 572] on div "De : NIJI Comptabilité Client - [EMAIL_ADDRESS][DOMAIN_NAME] À : Aucun nom <[EM…" at bounding box center [810, 440] width 722 height 611
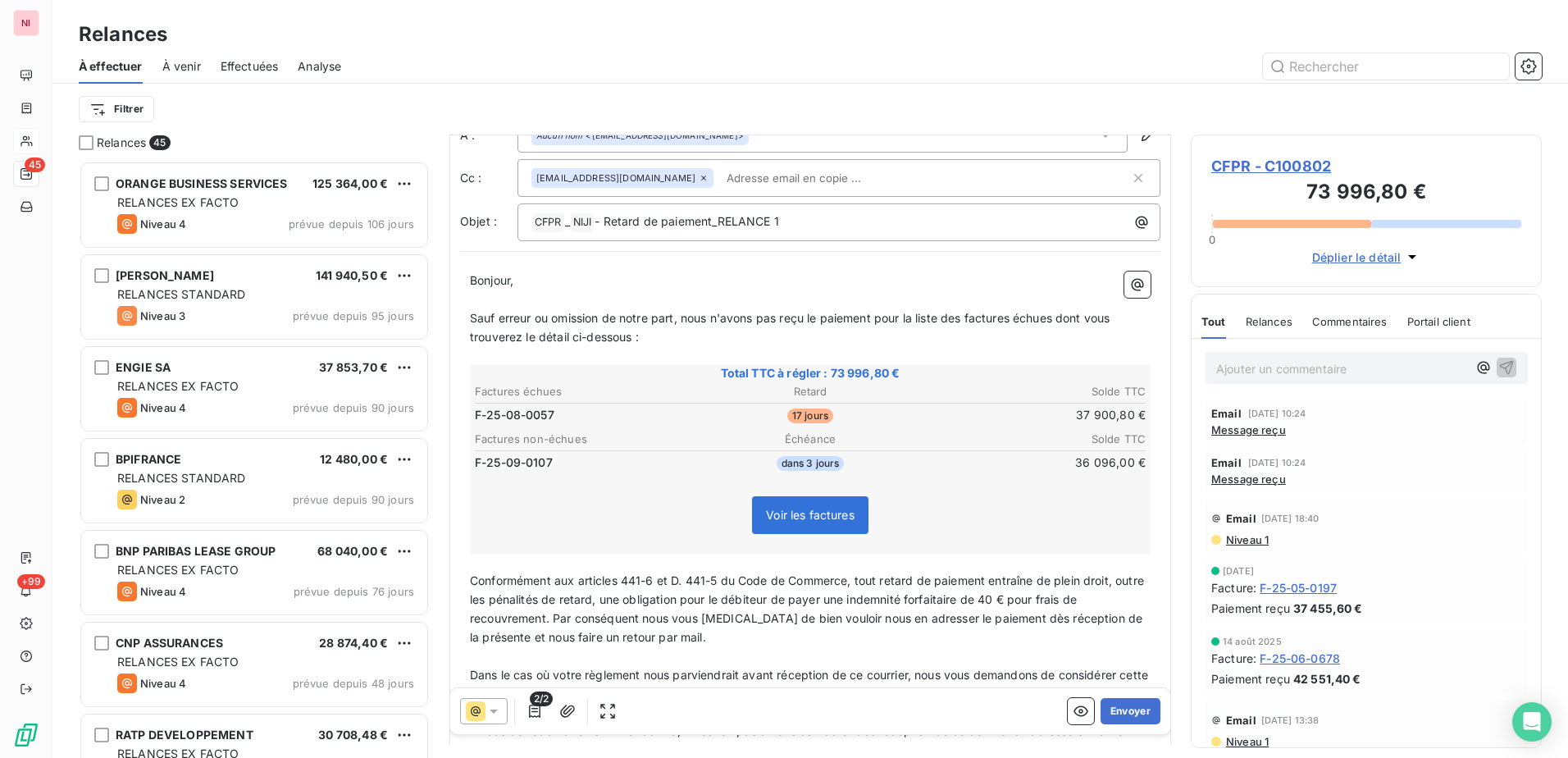
scroll to position [165, 0]
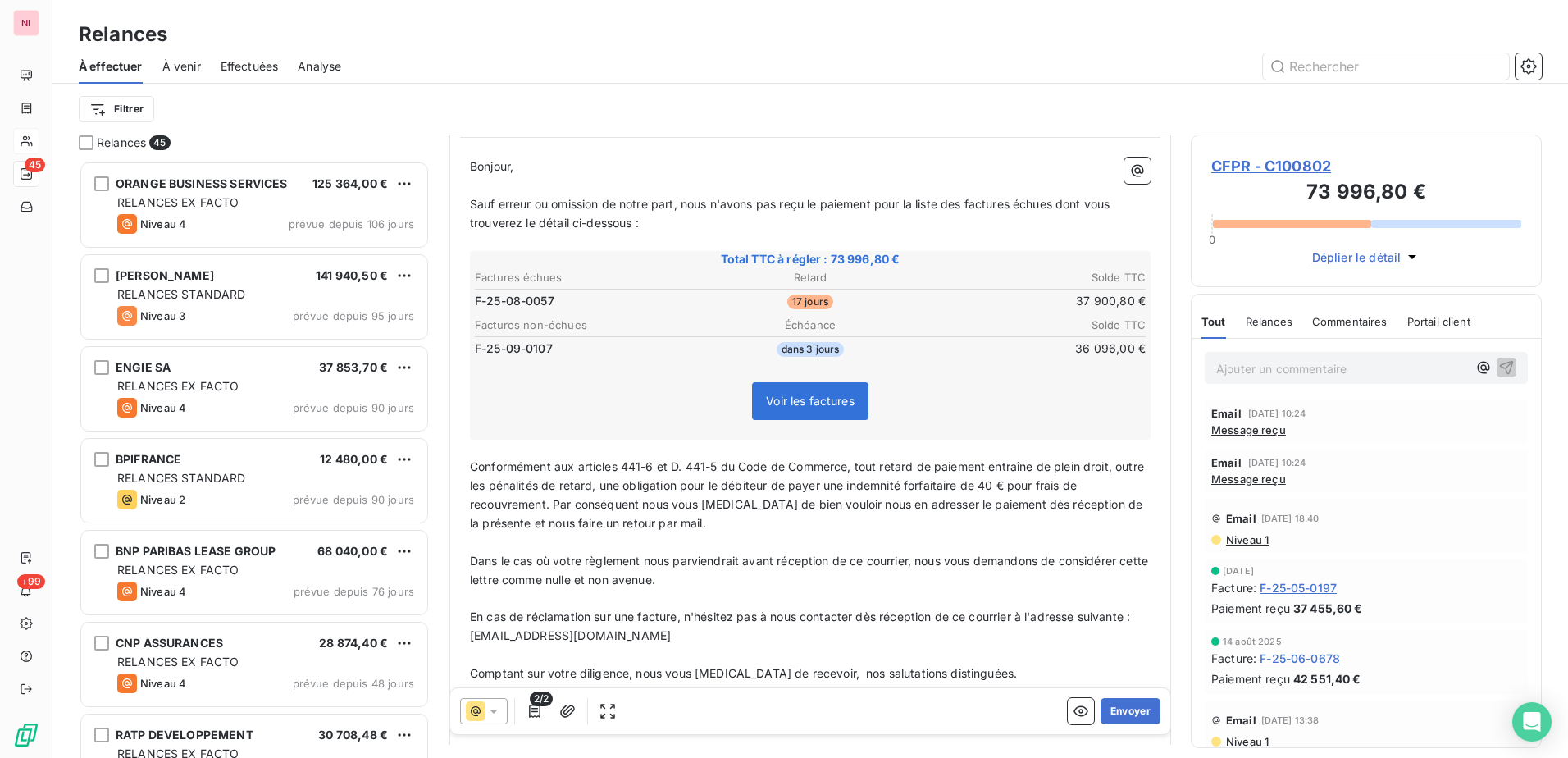
drag, startPoint x: 1114, startPoint y: 708, endPoint x: 796, endPoint y: 616, distance: 331.0
click at [796, 580] on div "De : NIJI Comptabilité Client - [EMAIL_ADDRESS][DOMAIN_NAME] À : Aucun nom <[EM…" at bounding box center [810, 275] width 722 height 610
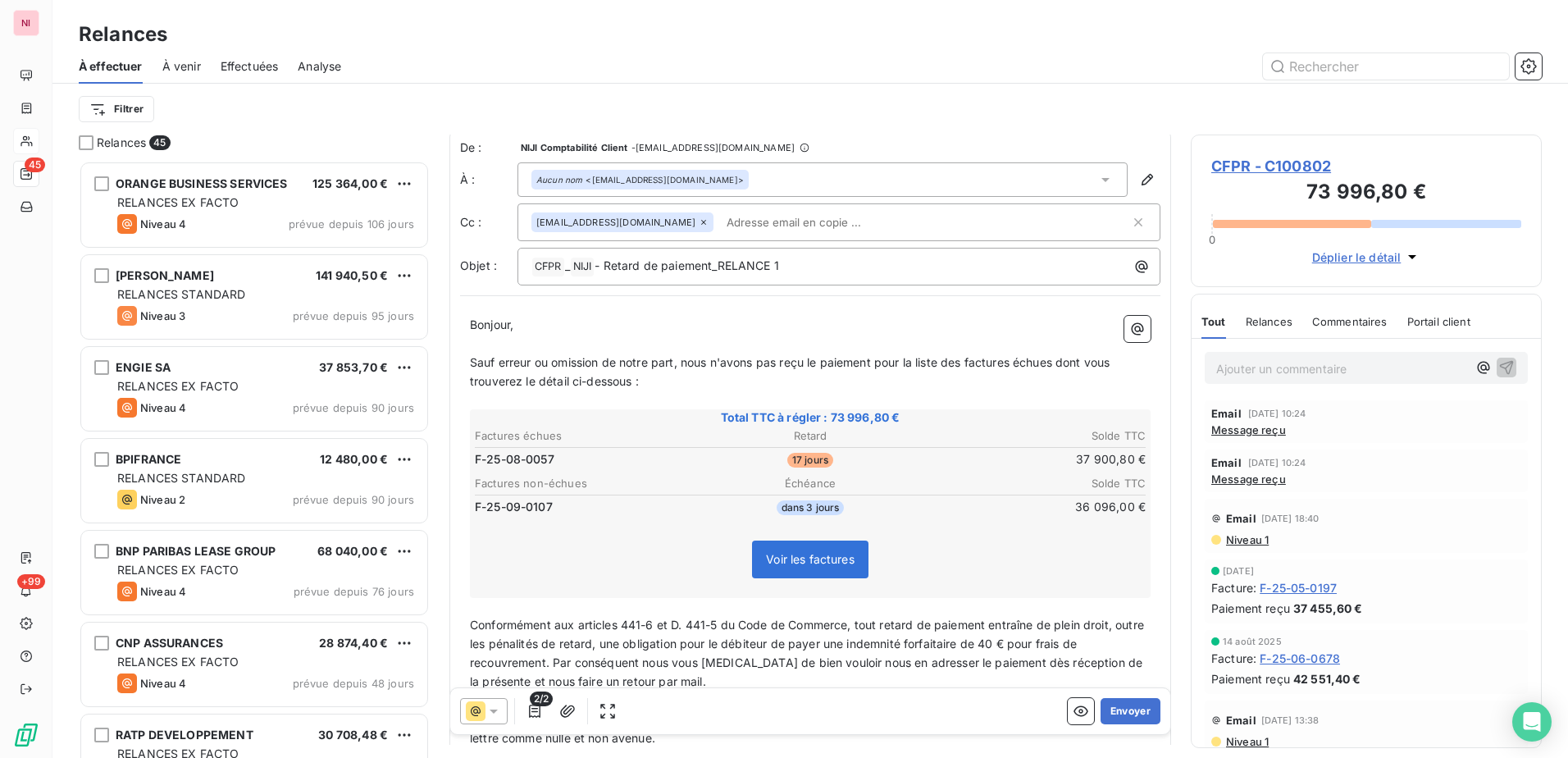
scroll to position [0, 0]
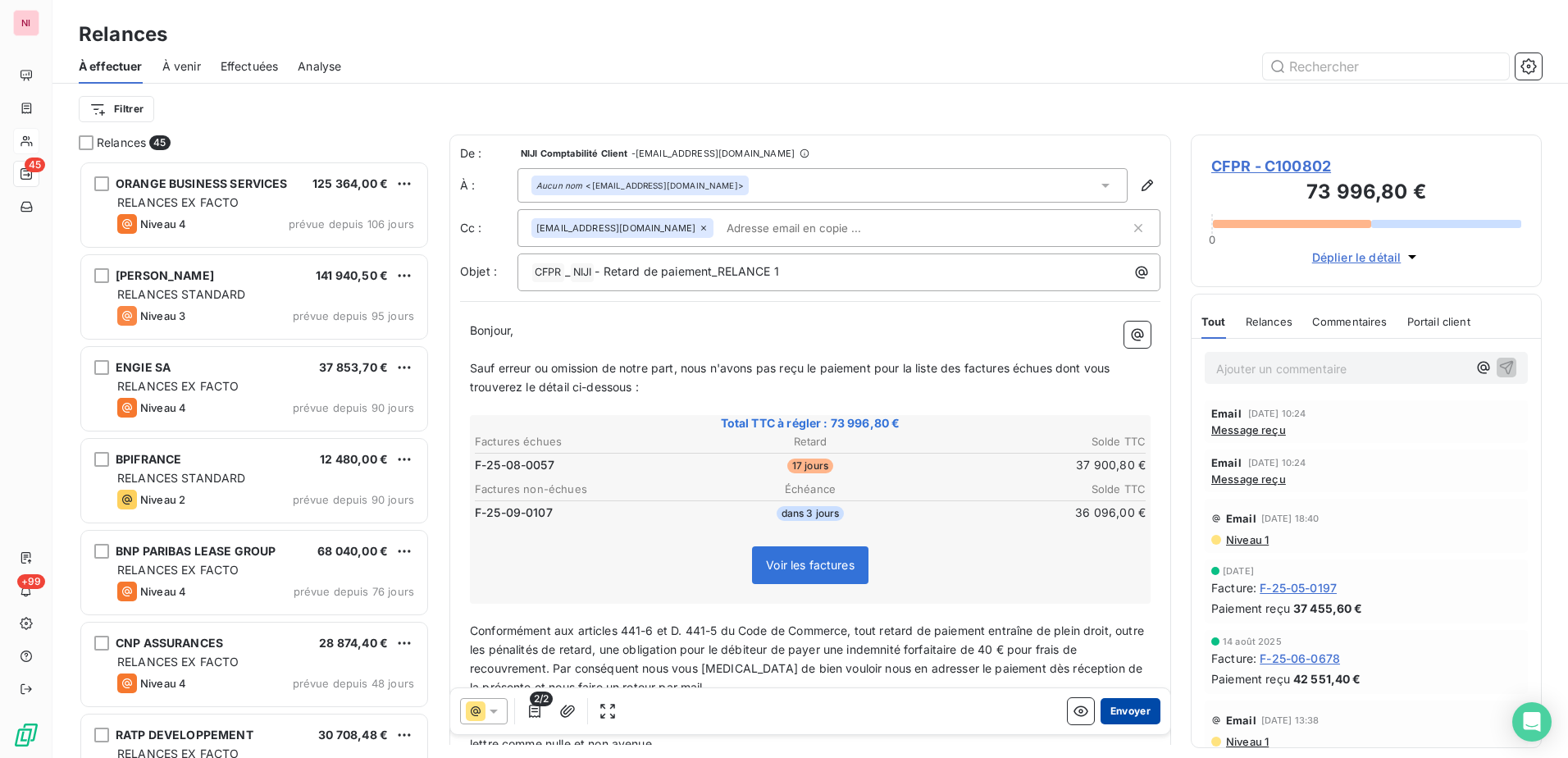
click at [1108, 709] on button "Envoyer" at bounding box center [1131, 712] width 60 height 27
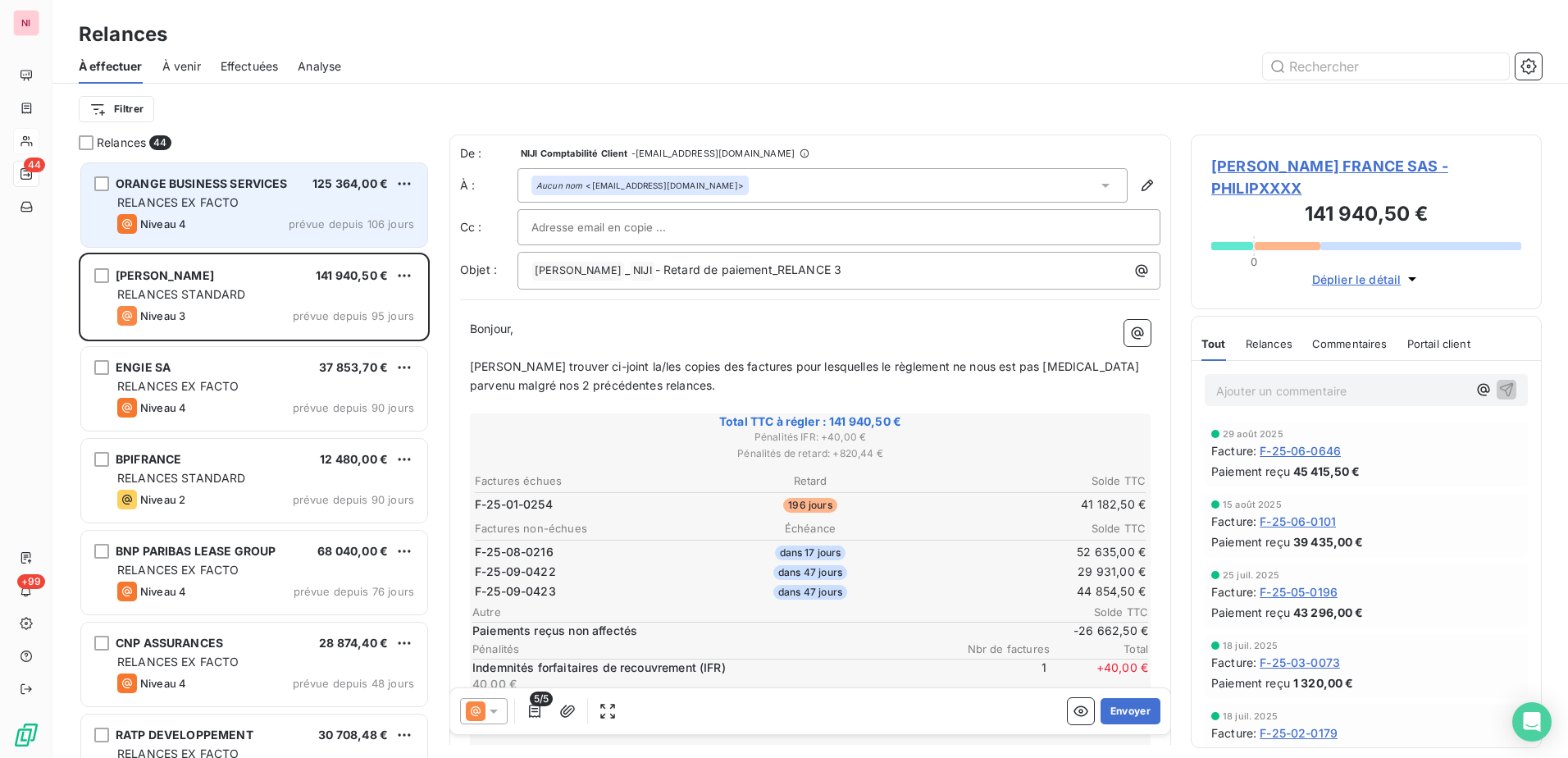
click at [214, 211] on div "ORANGE BUSINESS SERVICES 125 364,00 € RELANCES EX FACTO Niveau 4 prévue depuis …" at bounding box center [254, 205] width 346 height 83
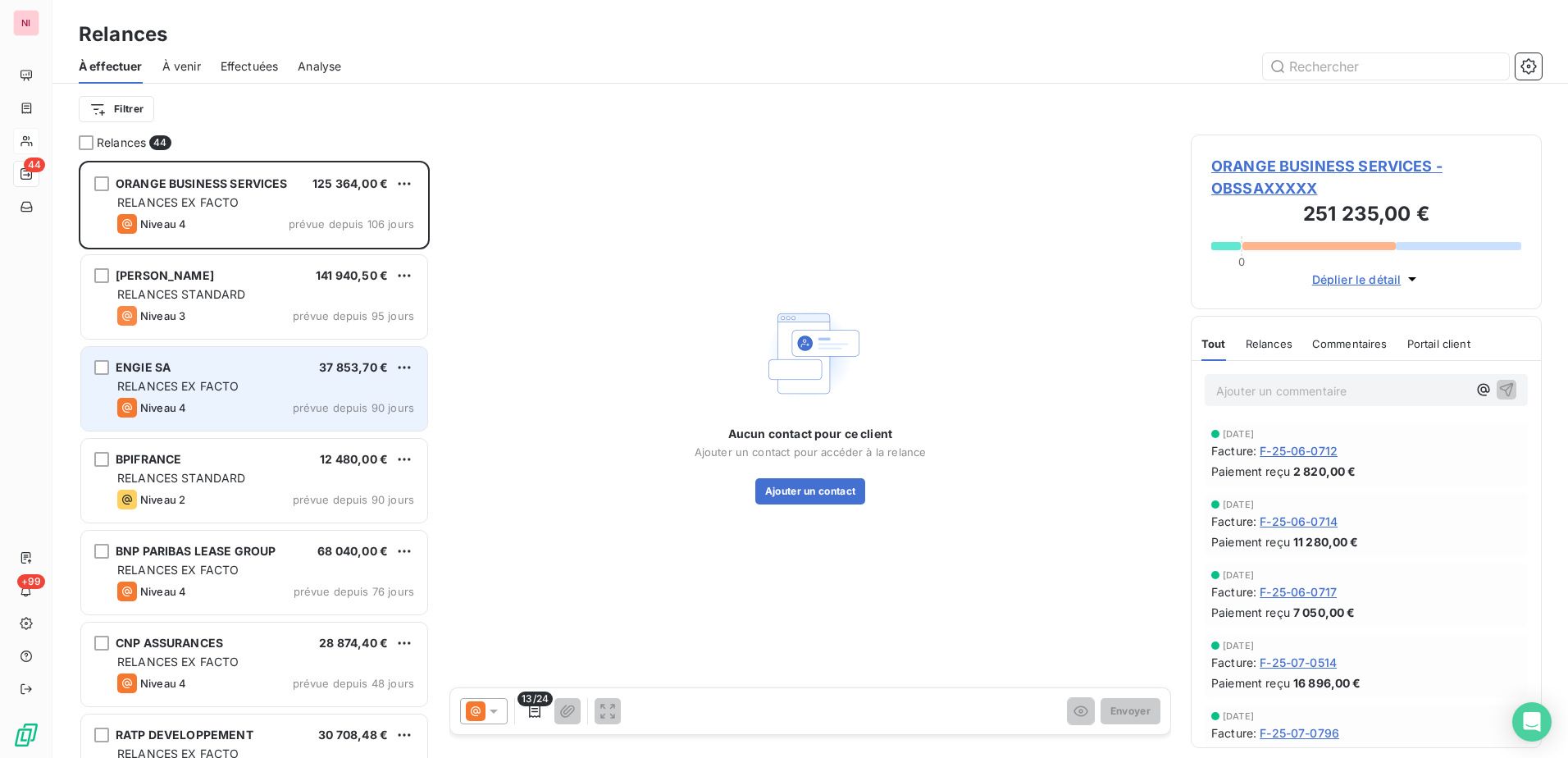
click at [180, 398] on div "Niveau 4" at bounding box center [151, 408] width 69 height 20
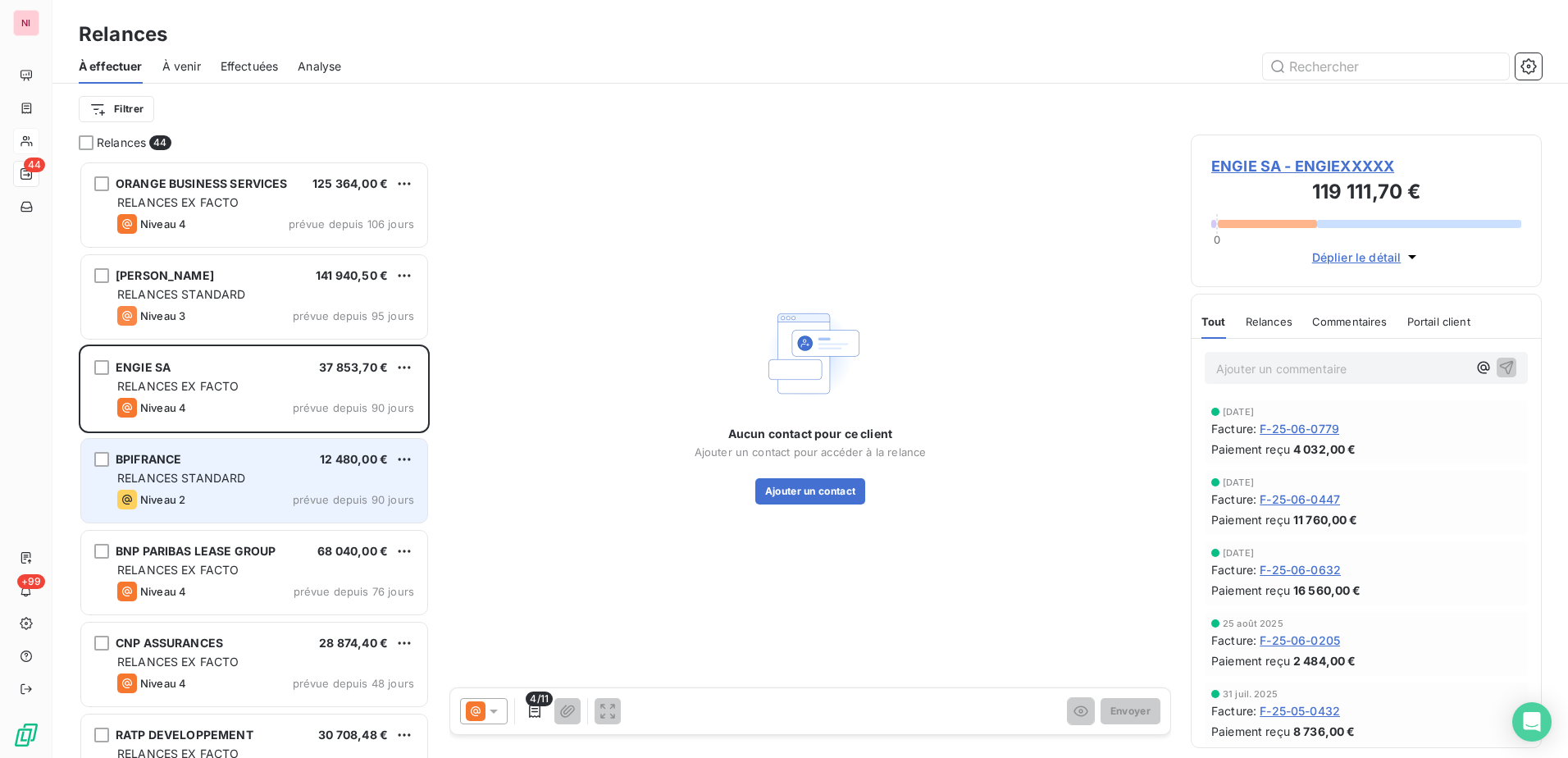
click at [192, 478] on span "RELANCES STANDARD" at bounding box center [181, 478] width 129 height 14
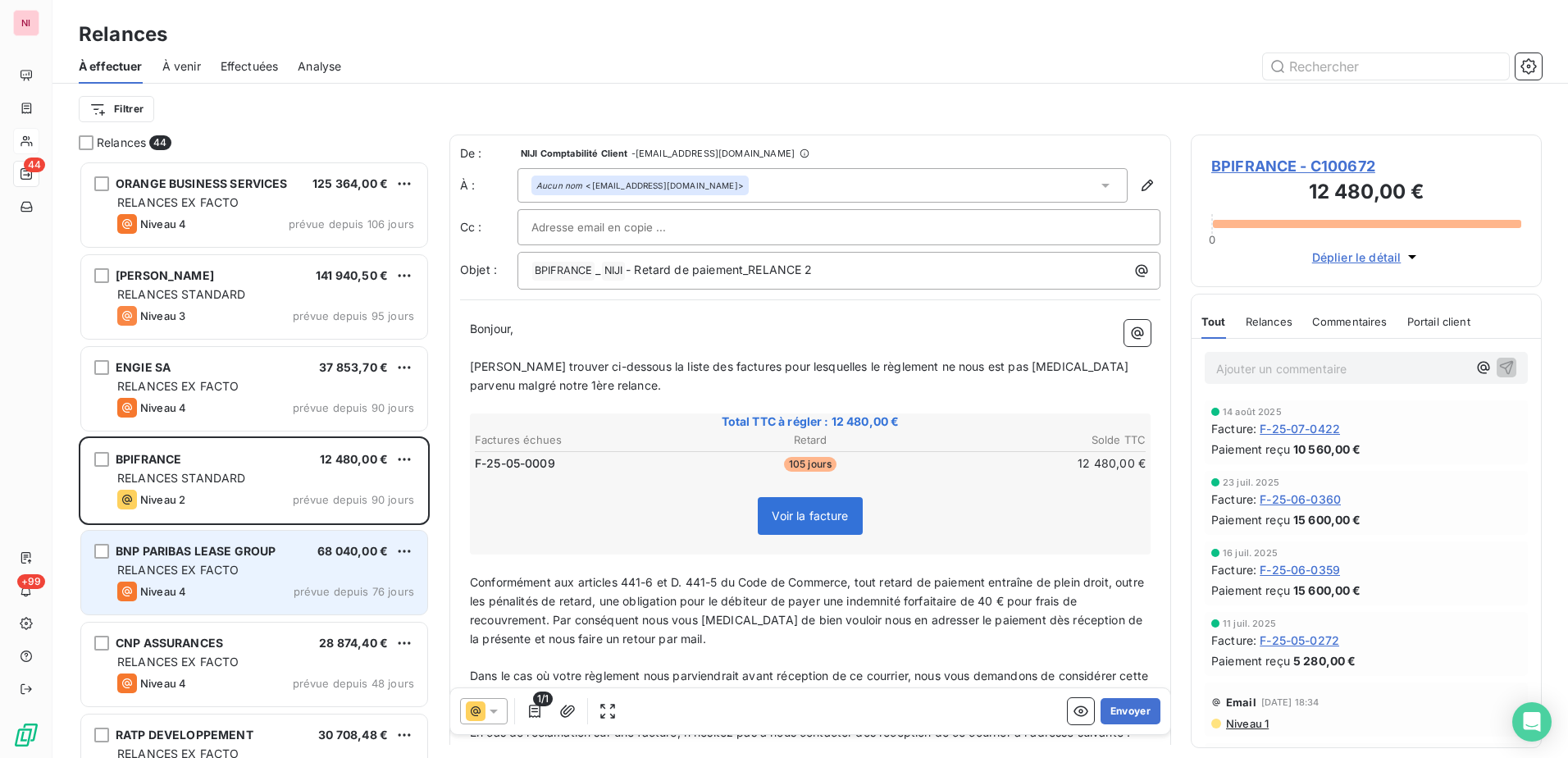
click at [274, 557] on span "BNP PARIBAS LEASE GROUP" at bounding box center [195, 551] width 160 height 14
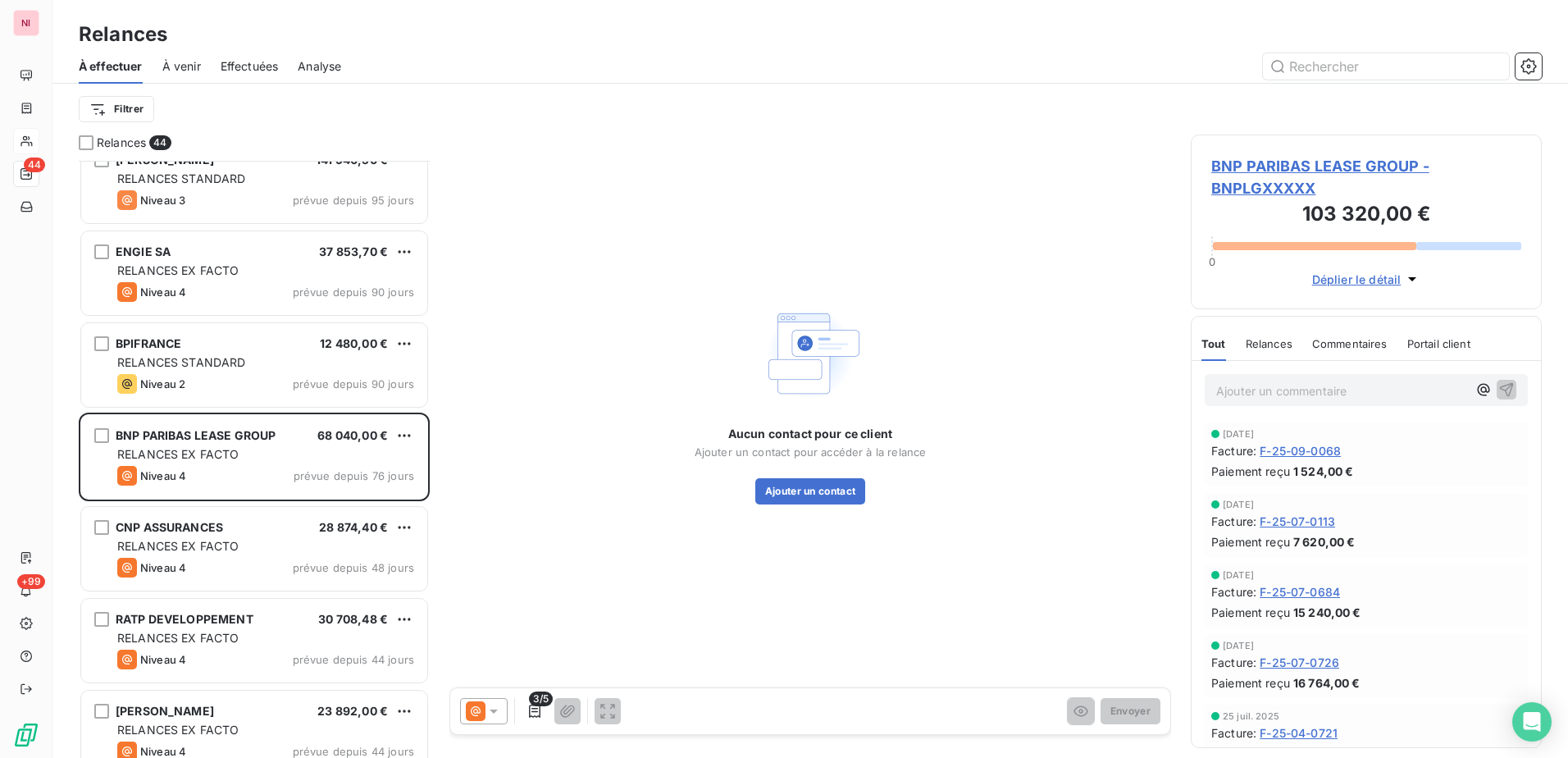
scroll to position [165, 0]
